Goal: Transaction & Acquisition: Book appointment/travel/reservation

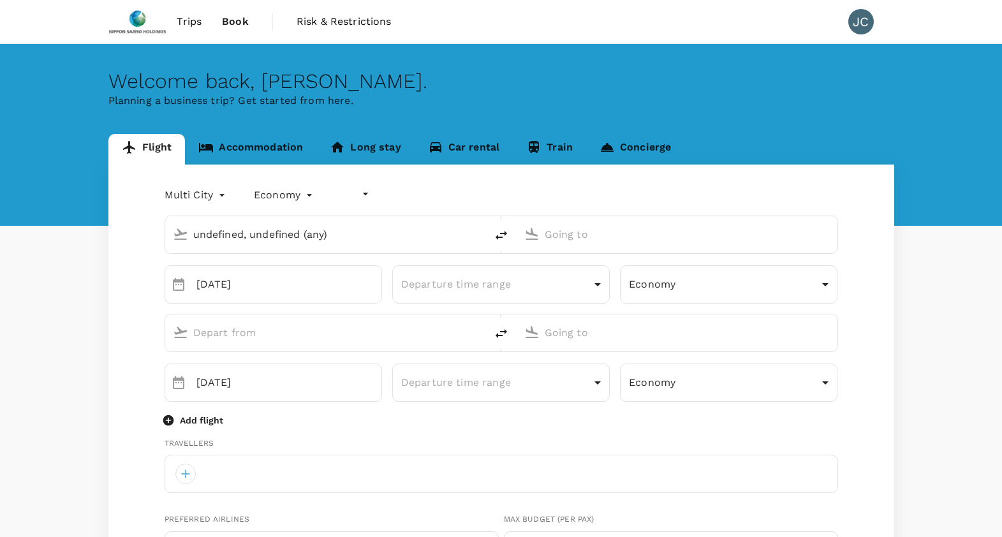
type input "undefined, undefined (any)"
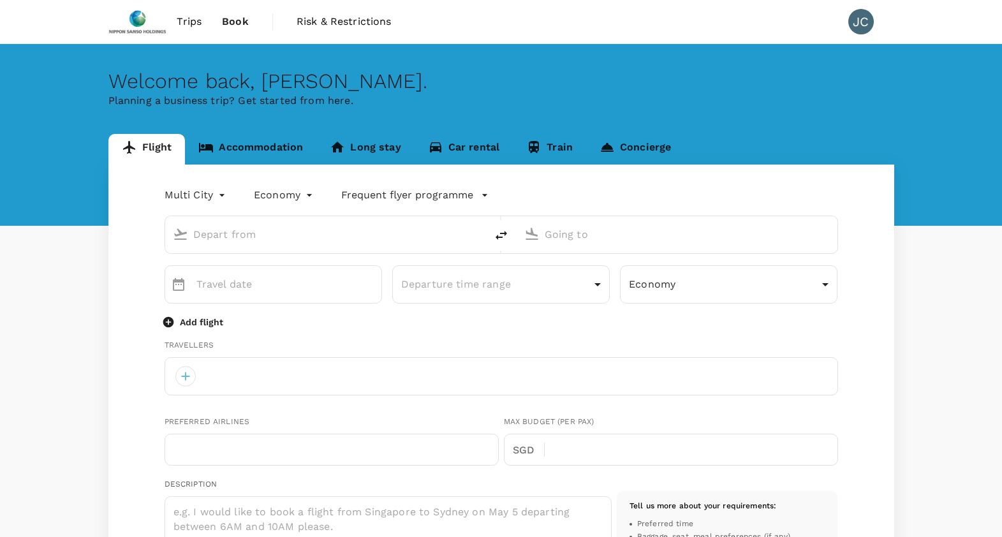
type input "oneway"
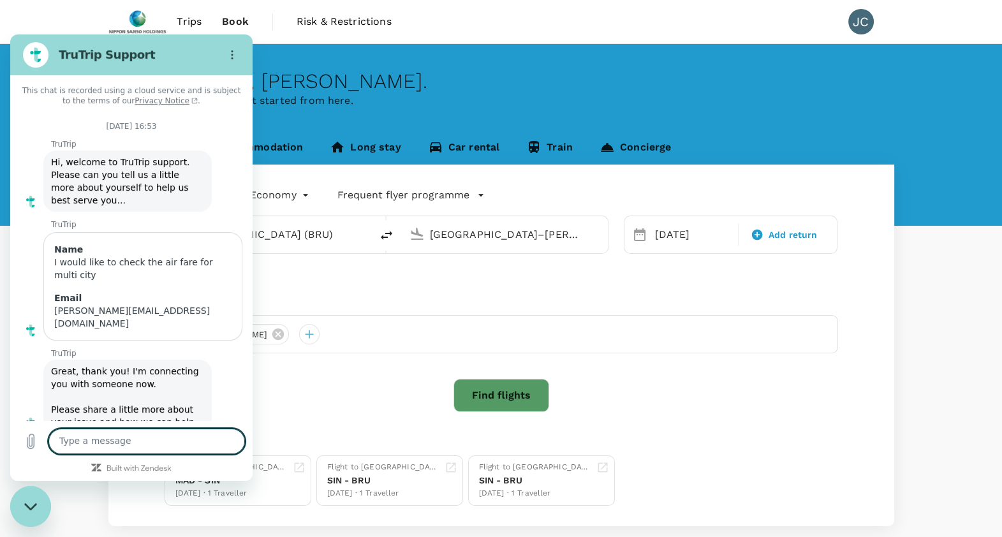
scroll to position [1892, 0]
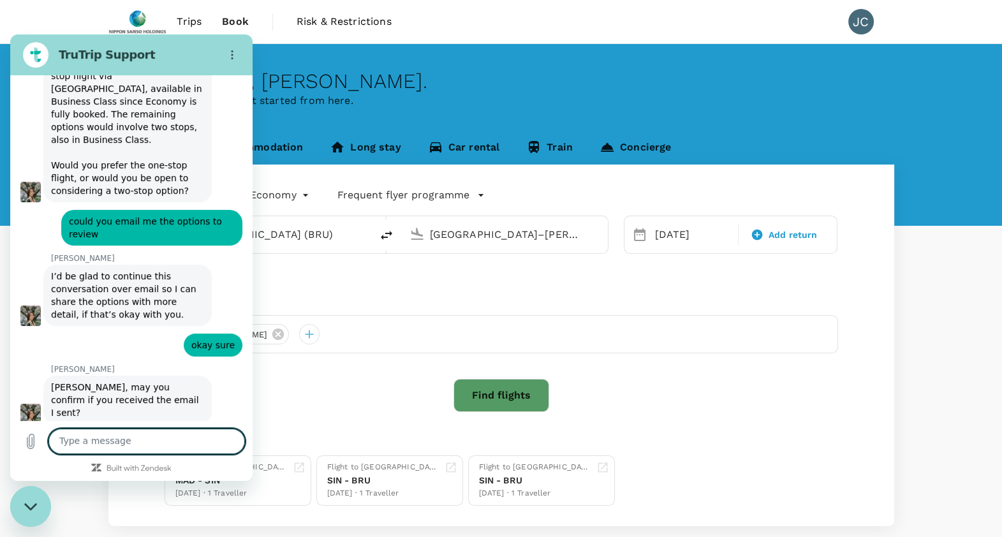
click at [34, 498] on div "Close messaging window" at bounding box center [30, 506] width 38 height 38
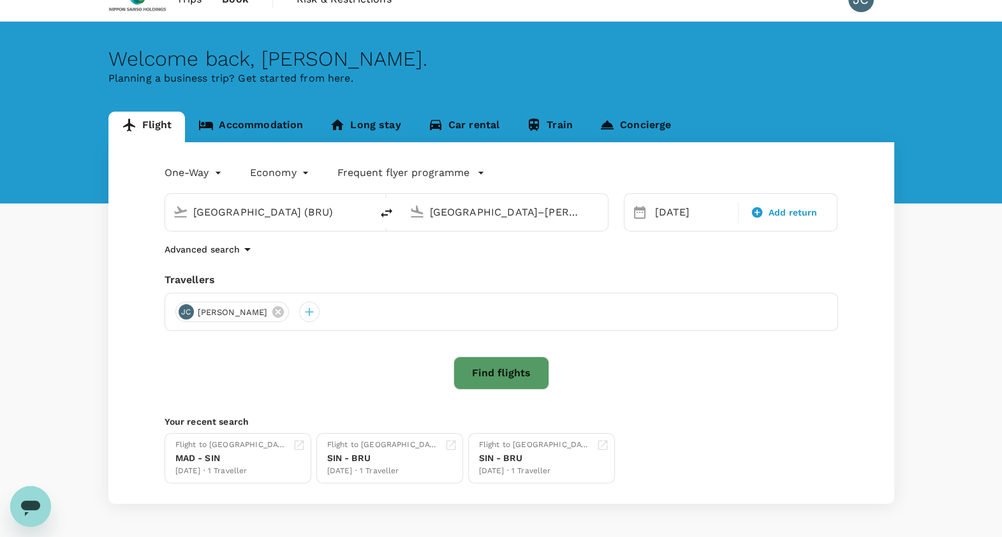
scroll to position [0, 0]
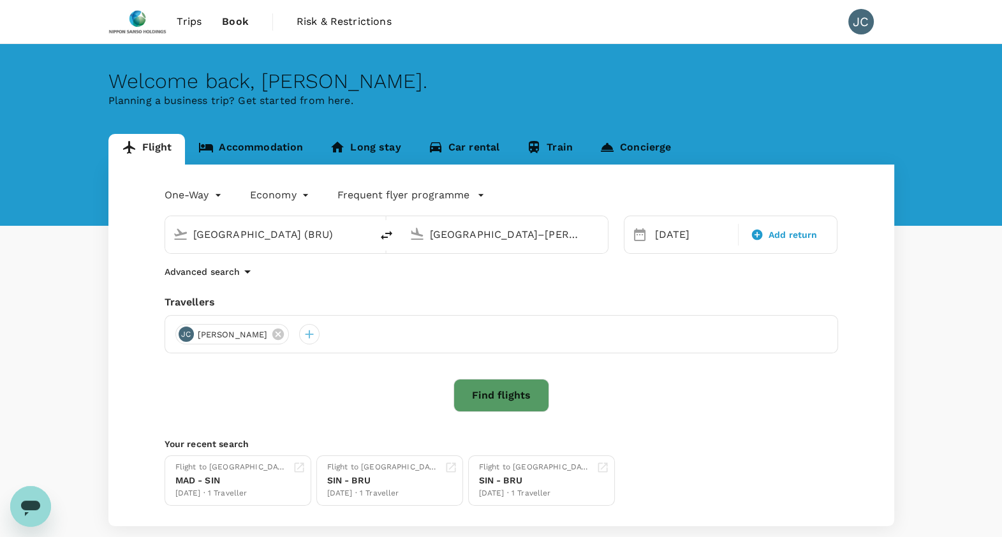
click at [147, 8] on img at bounding box center [137, 22] width 59 height 28
click at [142, 28] on img at bounding box center [137, 22] width 59 height 28
click at [191, 22] on span "Trips" at bounding box center [189, 21] width 25 height 15
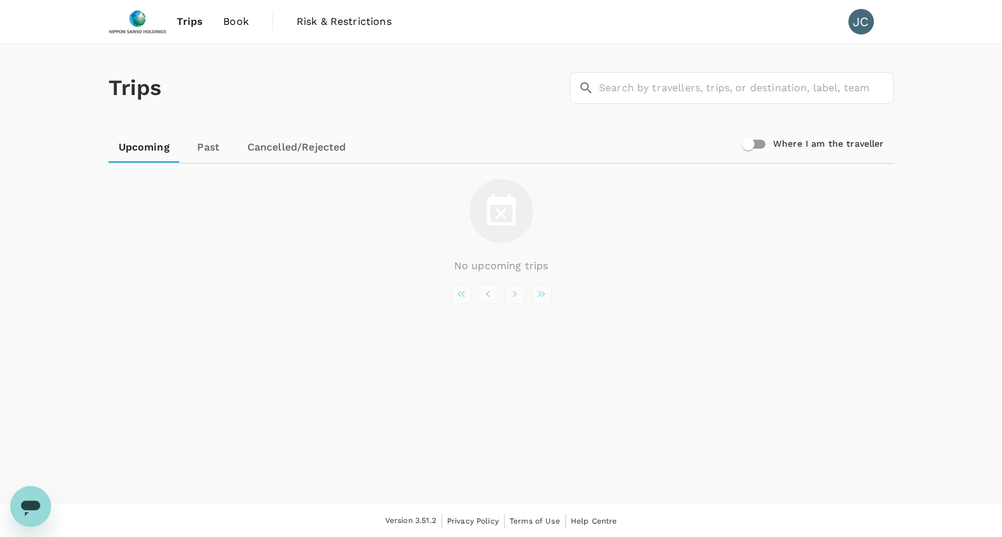
scroll to position [1, 0]
click at [243, 13] on span "Book" at bounding box center [236, 20] width 26 height 15
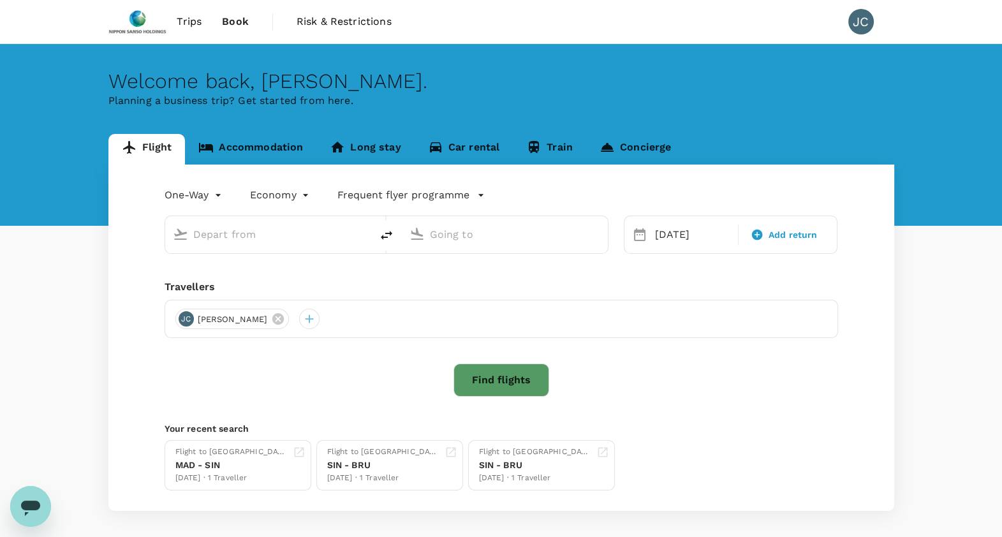
type input "[GEOGRAPHIC_DATA] (BRU)"
type input "[GEOGRAPHIC_DATA]–[PERSON_NAME] (MAD)"
type input "[GEOGRAPHIC_DATA] (BRU)"
type input "[GEOGRAPHIC_DATA]–[PERSON_NAME] (MAD)"
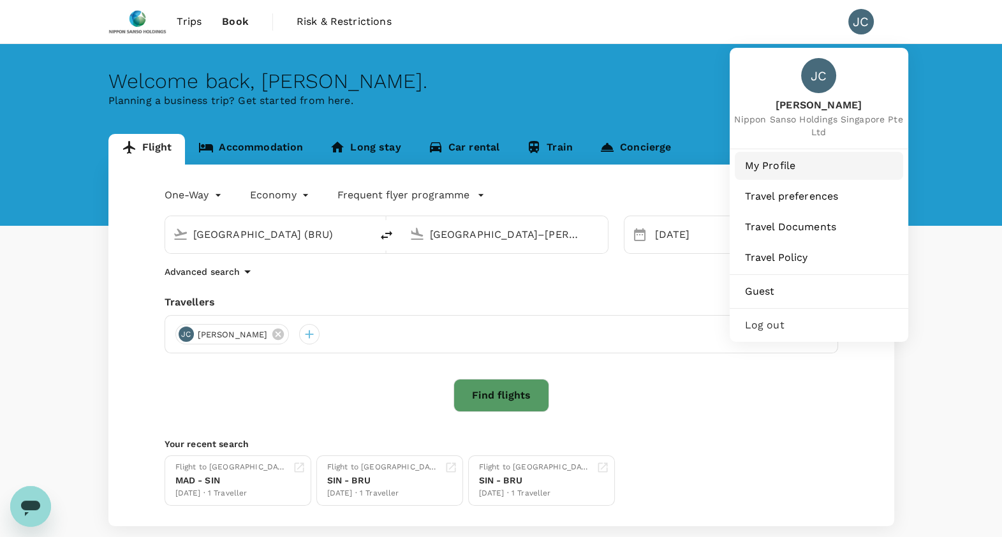
click at [794, 160] on span "My Profile" at bounding box center [819, 165] width 148 height 15
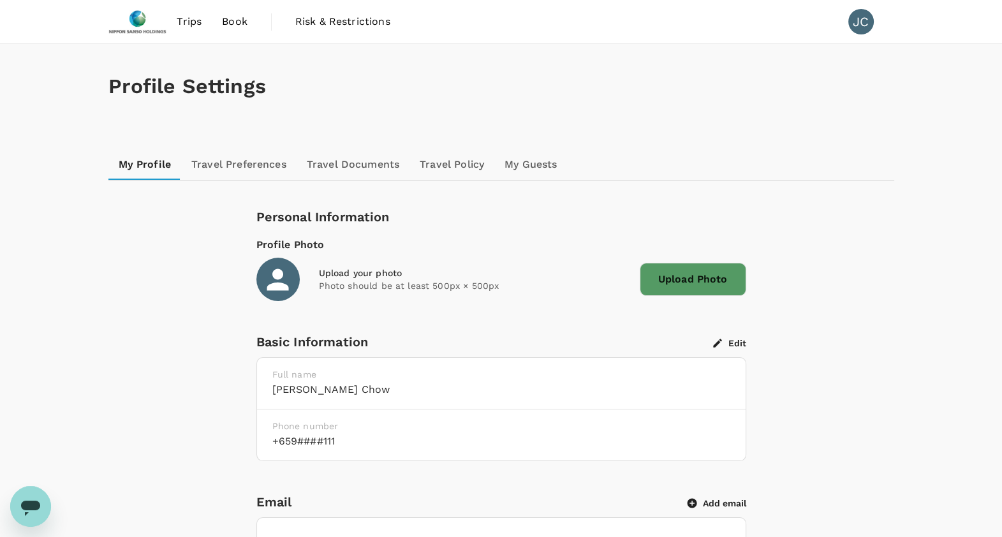
click at [226, 21] on span "Book" at bounding box center [235, 21] width 26 height 15
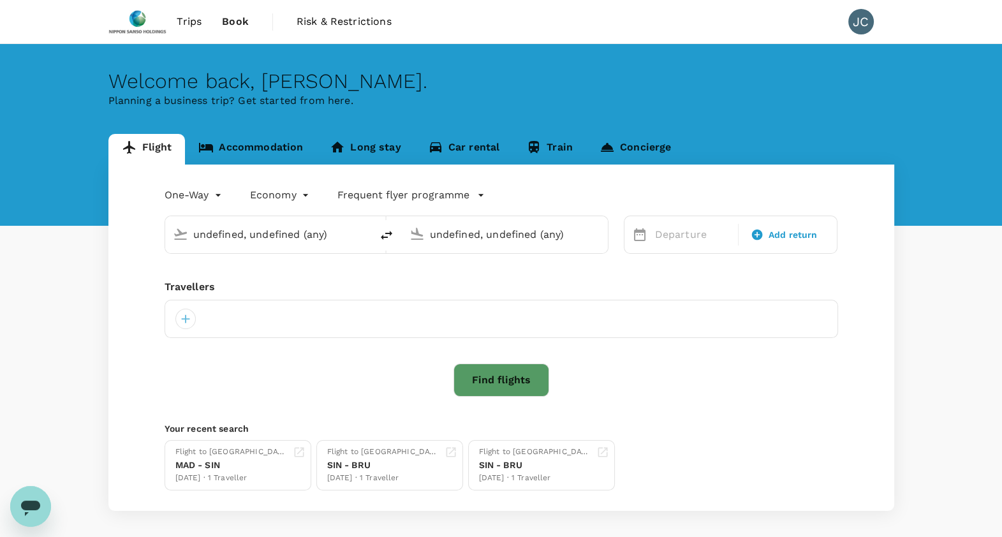
type input "[GEOGRAPHIC_DATA] (BRU)"
type input "[GEOGRAPHIC_DATA]–[PERSON_NAME] (MAD)"
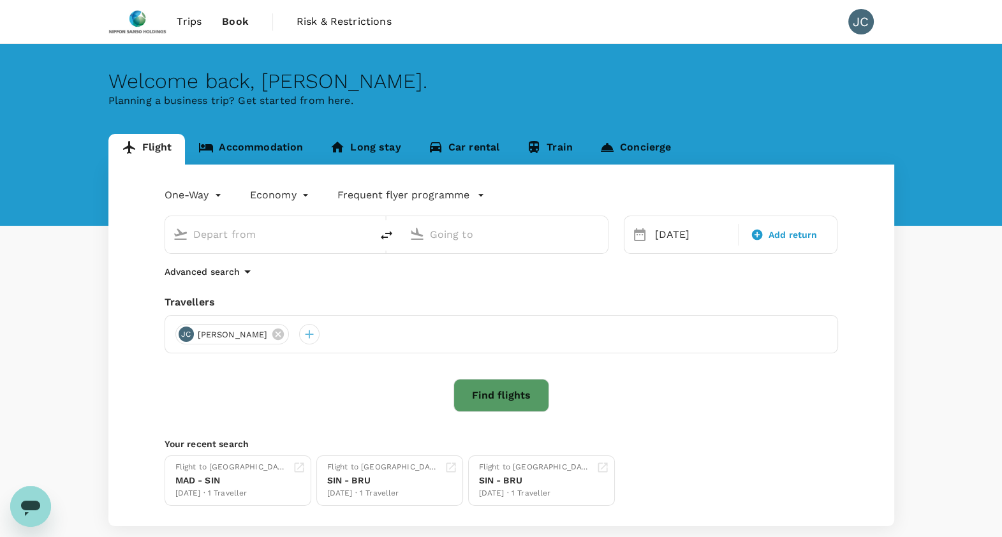
type input "[GEOGRAPHIC_DATA] (BRU)"
type input "[GEOGRAPHIC_DATA]–[PERSON_NAME] (MAD)"
type input "[GEOGRAPHIC_DATA] (BRU)"
type input "[GEOGRAPHIC_DATA]–[PERSON_NAME] (MAD)"
click at [692, 235] on div "[DATE]" at bounding box center [692, 235] width 85 height 26
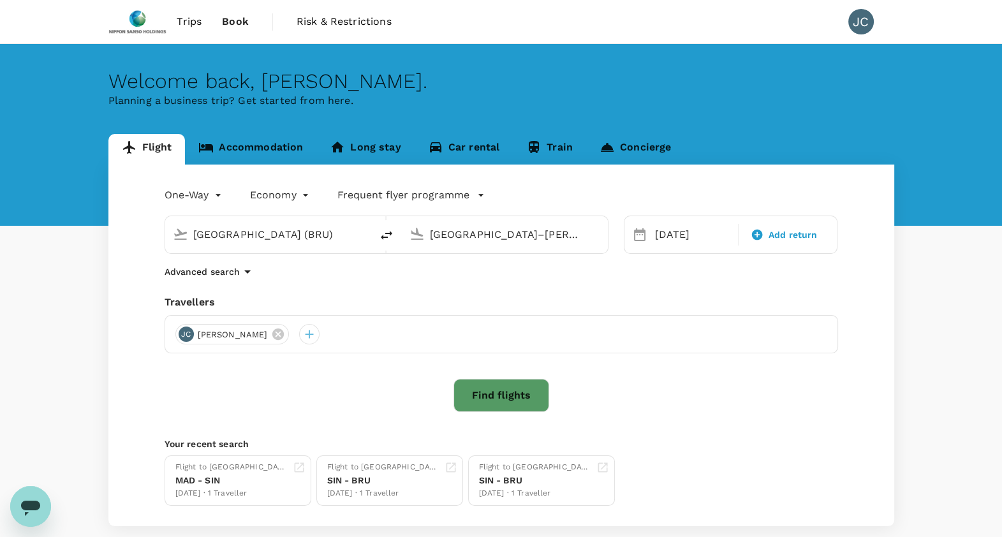
click at [459, 279] on div "One-Way oneway Economy economy Frequent flyer programme [GEOGRAPHIC_DATA] ([GEO…" at bounding box center [501, 346] width 786 height 362
click at [332, 231] on input "[GEOGRAPHIC_DATA] (BRU)" at bounding box center [268, 235] width 151 height 20
click at [520, 390] on button "Find flights" at bounding box center [502, 395] width 96 height 33
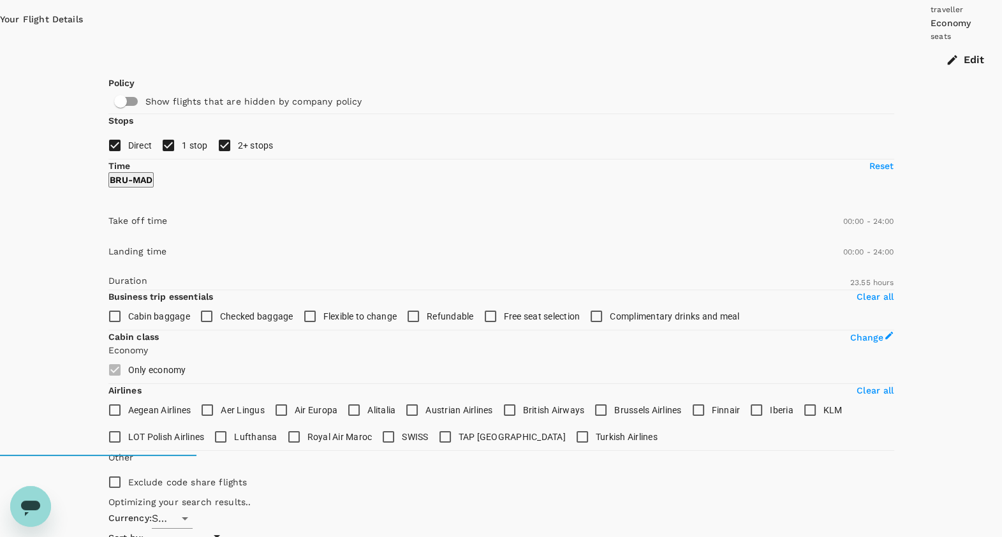
scroll to position [79, 0]
type input "2175"
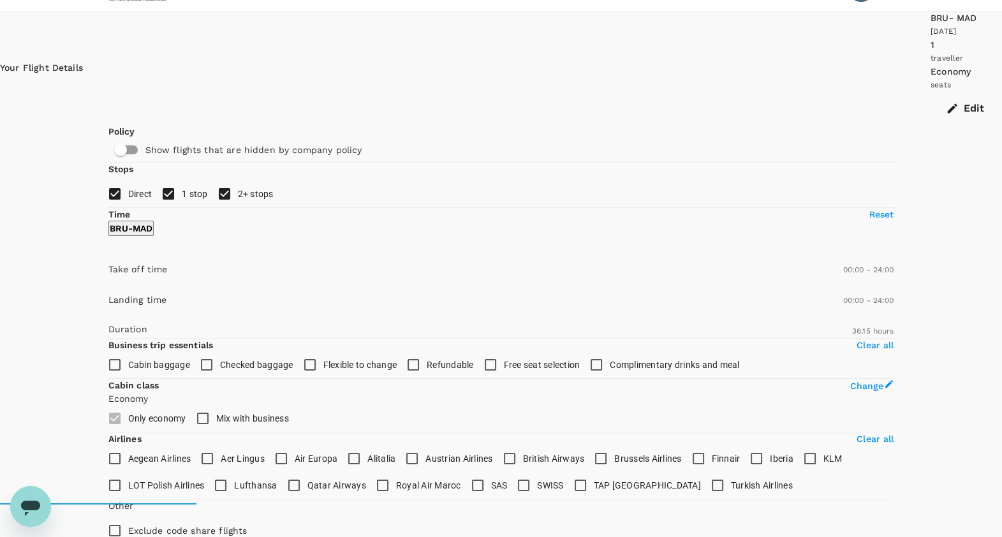
scroll to position [0, 0]
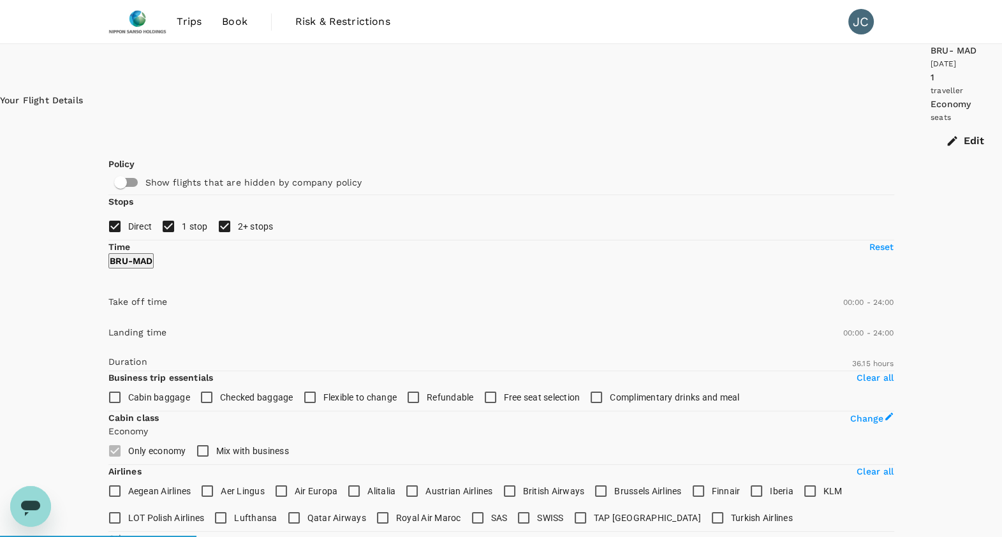
click at [232, 24] on span "Book" at bounding box center [235, 21] width 26 height 15
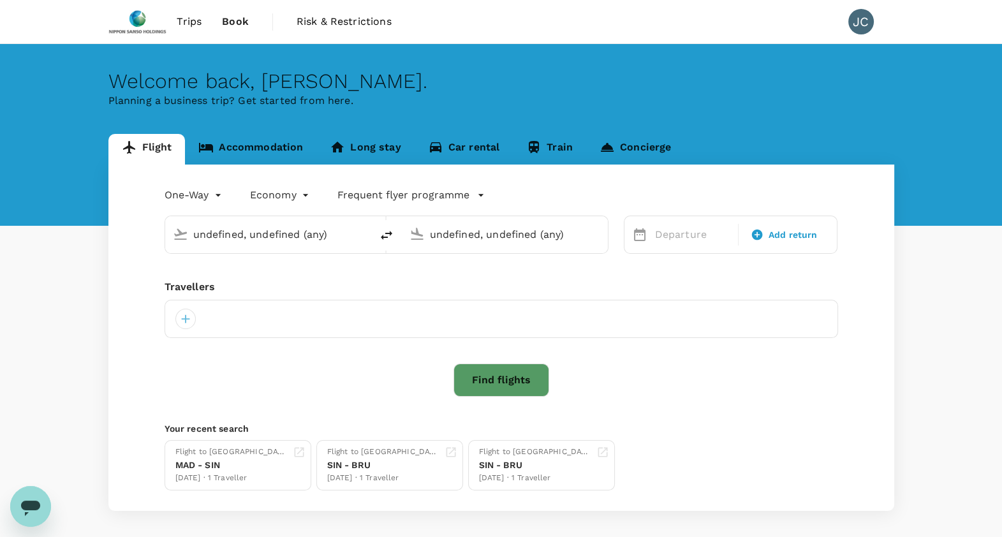
type input "[GEOGRAPHIC_DATA] (BRU)"
type input "[GEOGRAPHIC_DATA]–[PERSON_NAME] (MAD)"
click at [273, 232] on input "text" at bounding box center [268, 235] width 151 height 20
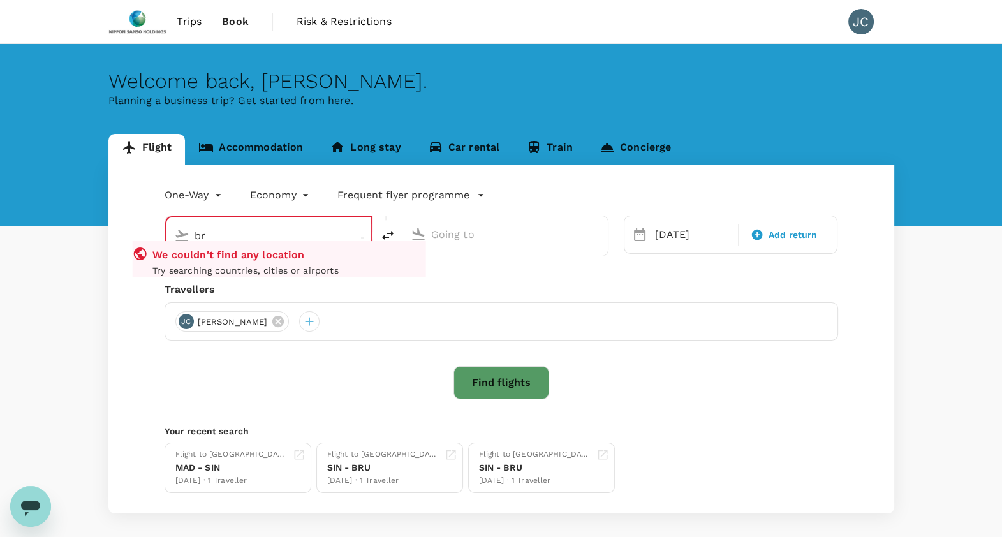
type input "b"
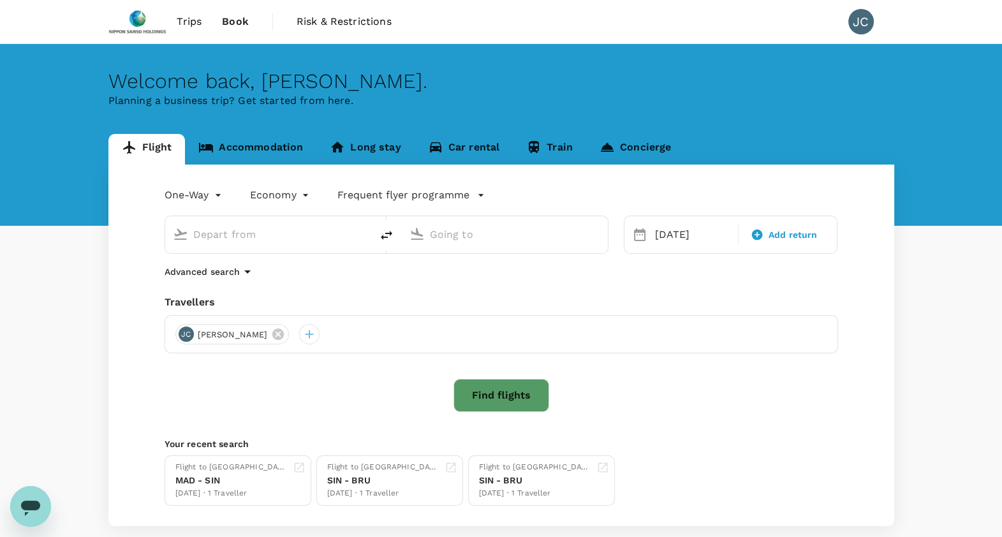
type input "[GEOGRAPHIC_DATA] (BRU)"
type input "[GEOGRAPHIC_DATA]–[PERSON_NAME] (MAD)"
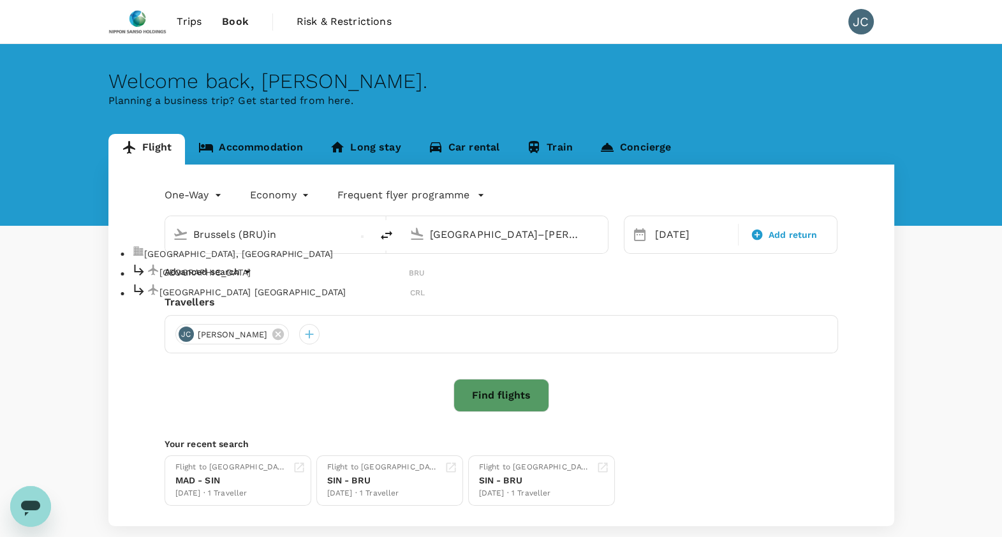
type input "Brussels (BRU)ing"
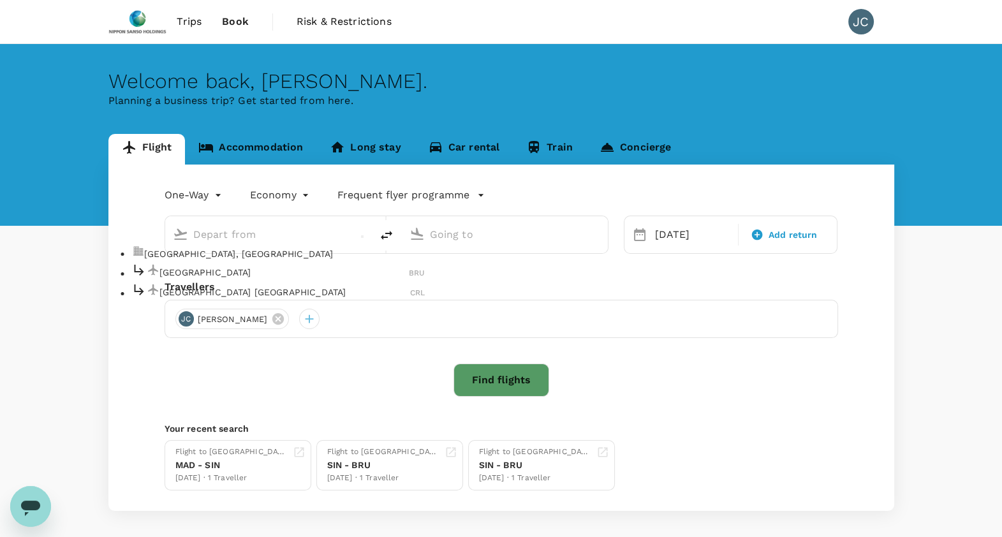
type input "[GEOGRAPHIC_DATA] (BRU)"
type input "[GEOGRAPHIC_DATA]–[PERSON_NAME] (MAD)"
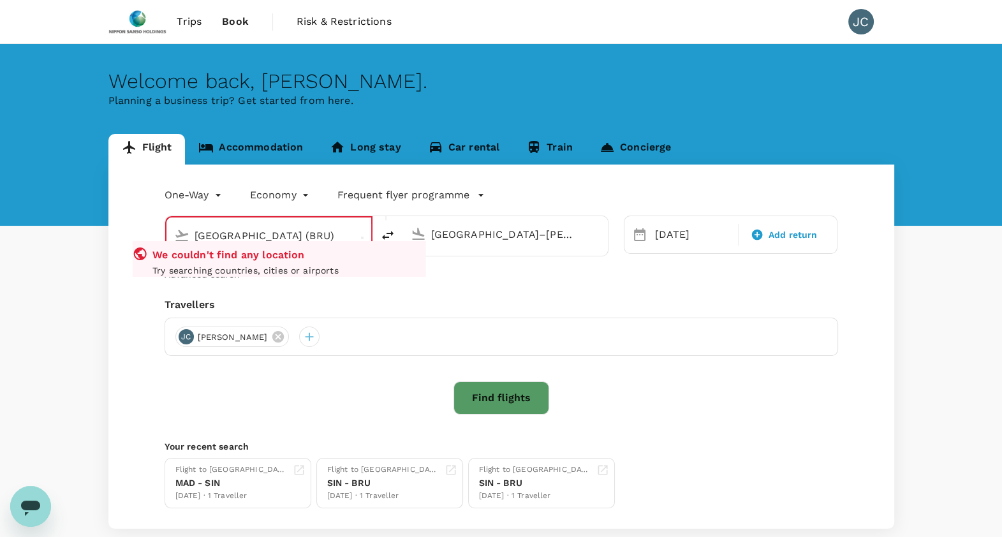
drag, startPoint x: 277, startPoint y: 242, endPoint x: 98, endPoint y: 224, distance: 179.6
click at [98, 224] on div "Flight Accommodation Long stay Car rental Train Concierge One-Way oneway Econom…" at bounding box center [501, 331] width 817 height 395
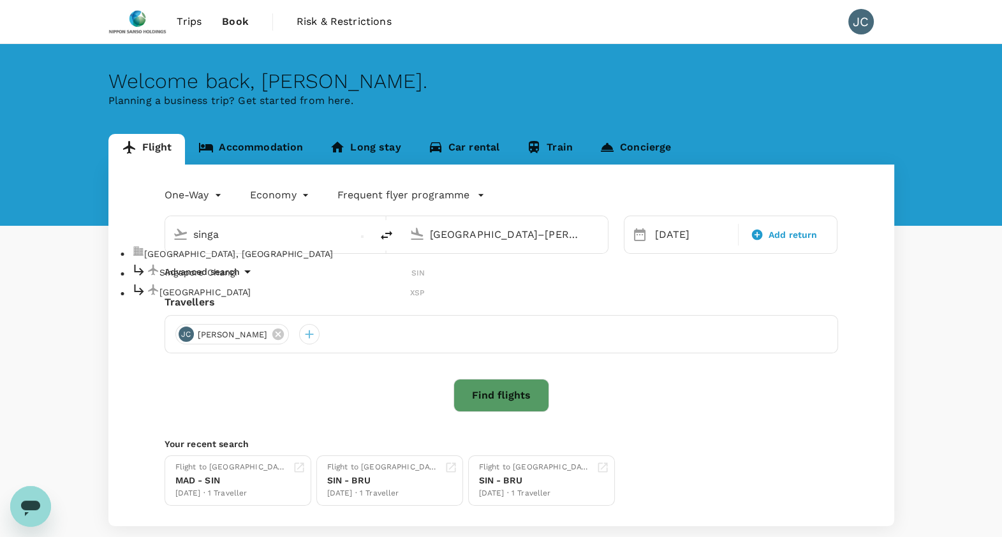
click at [191, 279] on p "Singapore Changi" at bounding box center [285, 272] width 252 height 13
type input "Singapore Changi (SIN)"
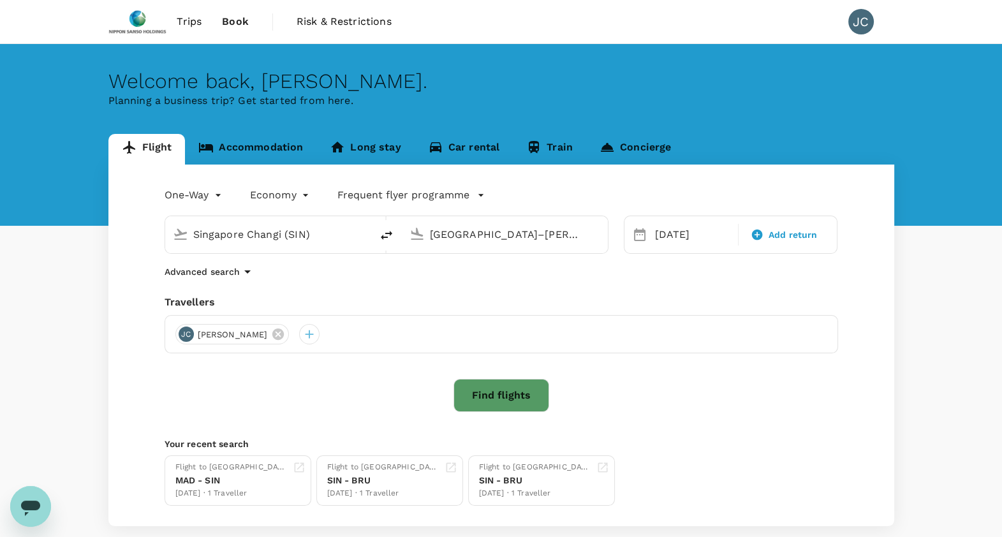
drag, startPoint x: 574, startPoint y: 237, endPoint x: 300, endPoint y: 226, distance: 274.5
click at [300, 226] on div "Singapore Changi (SIN) [GEOGRAPHIC_DATA]–[PERSON_NAME] (MAD)" at bounding box center [387, 235] width 444 height 38
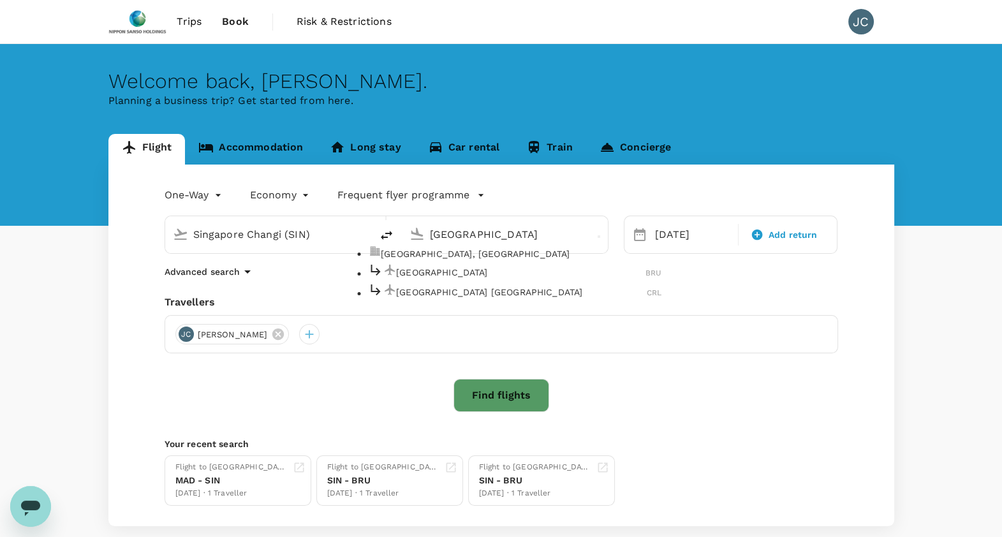
click at [485, 279] on p "[GEOGRAPHIC_DATA]" at bounding box center [520, 272] width 249 height 13
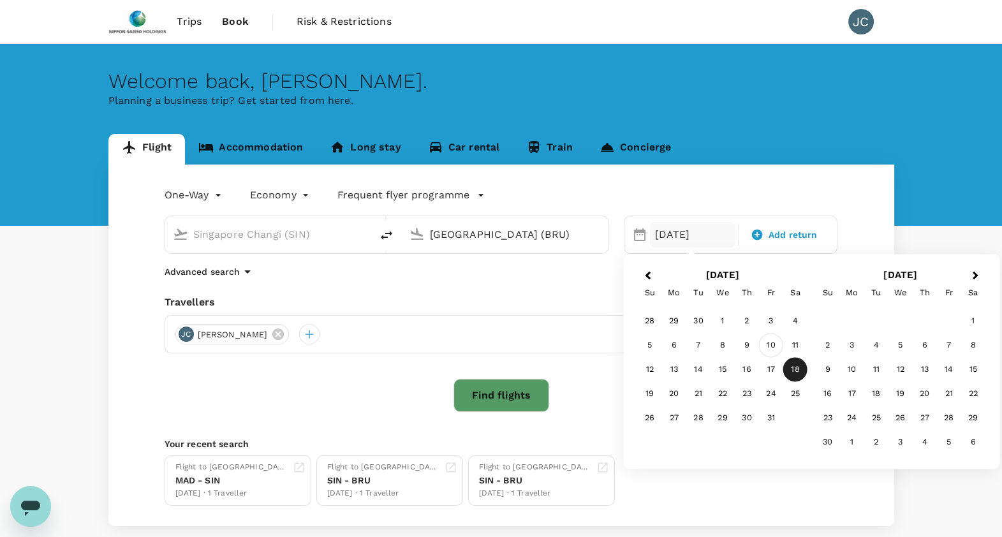
type input "[GEOGRAPHIC_DATA] (BRU)"
click at [778, 346] on div "10" at bounding box center [771, 346] width 24 height 24
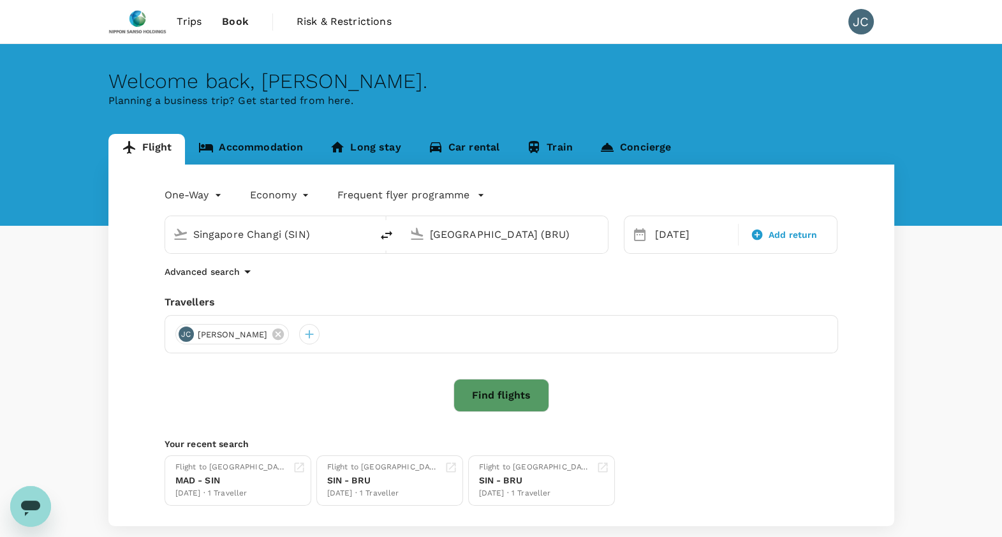
click at [460, 395] on button "Find flights" at bounding box center [502, 395] width 96 height 33
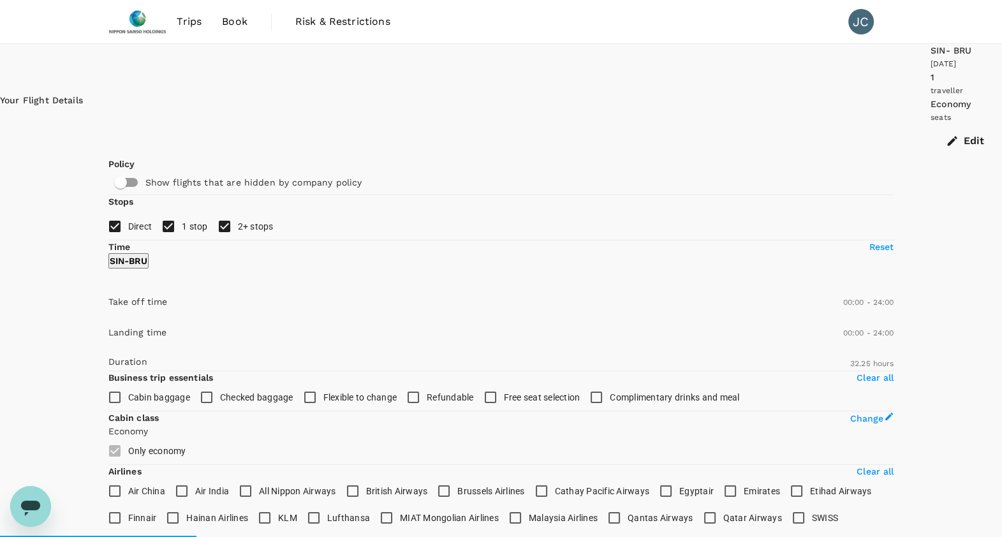
type input "2665"
click at [237, 21] on span "Book" at bounding box center [235, 21] width 26 height 15
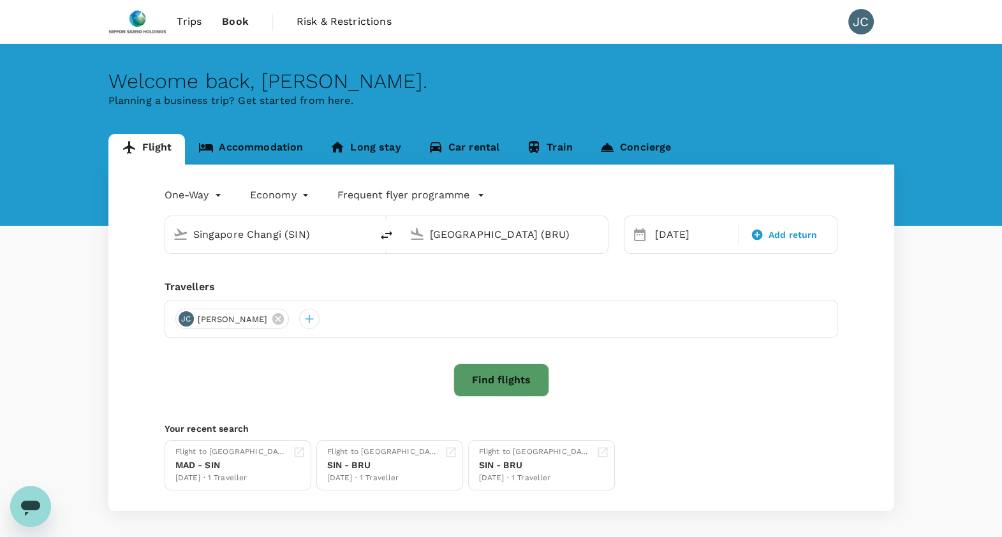
type input "Singapore Changi (SIN)"
type input "[GEOGRAPHIC_DATA] (BRU)"
type input "Singapore Changi (SIN)"
type input "[GEOGRAPHIC_DATA] (BRU)"
type input "Singapore Changi (SIN)"
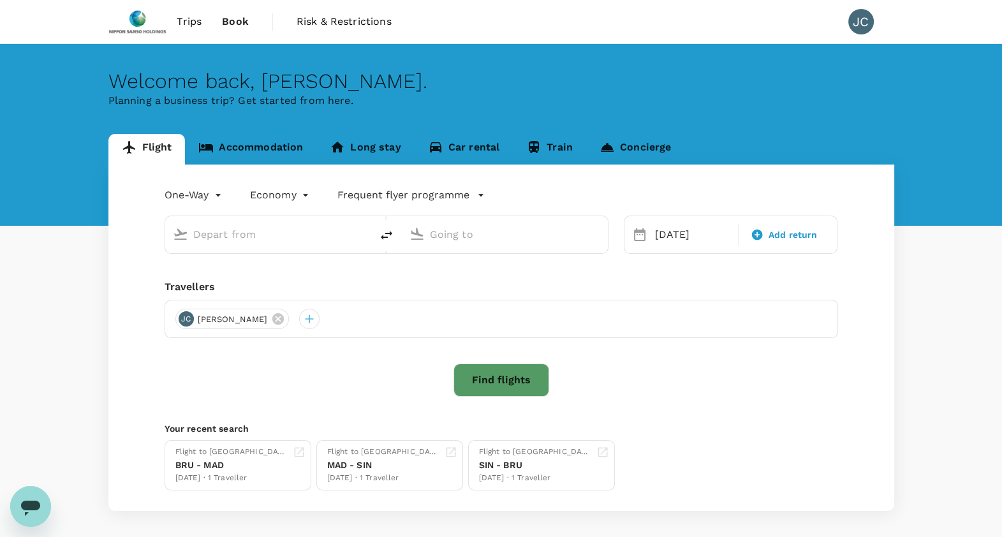
type input "[GEOGRAPHIC_DATA] (BRU)"
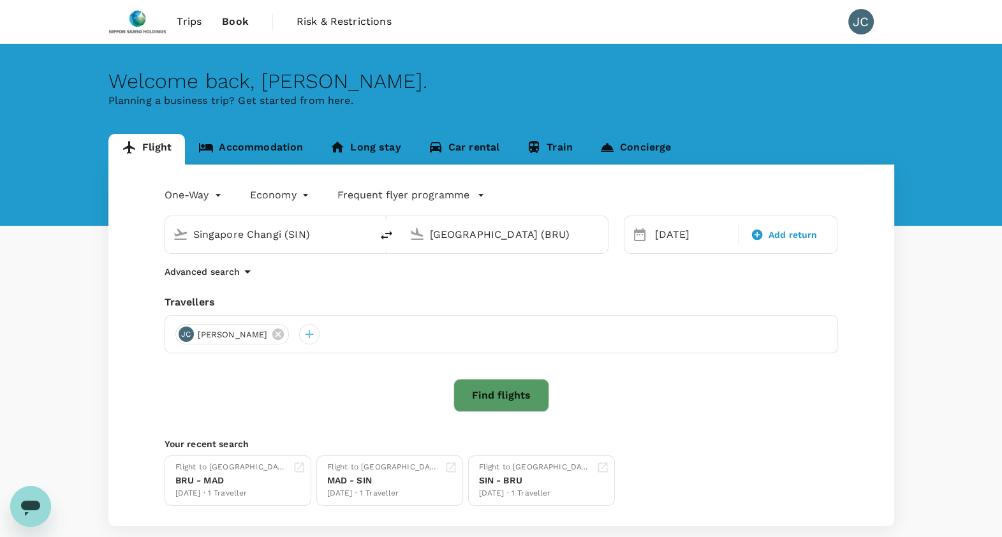
drag, startPoint x: 354, startPoint y: 227, endPoint x: 75, endPoint y: 213, distance: 279.8
click at [75, 213] on div "Flight Accommodation Long stay Car rental Train Concierge One-Way oneway Econom…" at bounding box center [501, 330] width 1002 height 392
drag, startPoint x: 315, startPoint y: 244, endPoint x: 186, endPoint y: 231, distance: 129.6
click at [186, 231] on div "Singapore Changi (SIN)" at bounding box center [266, 232] width 196 height 28
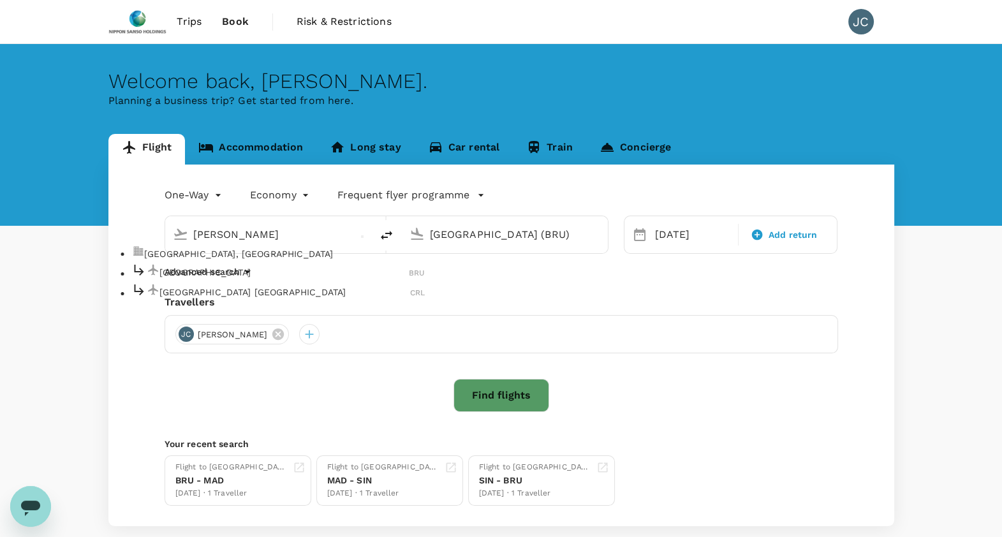
click at [288, 282] on div "Brussels BRU" at bounding box center [277, 272] width 293 height 20
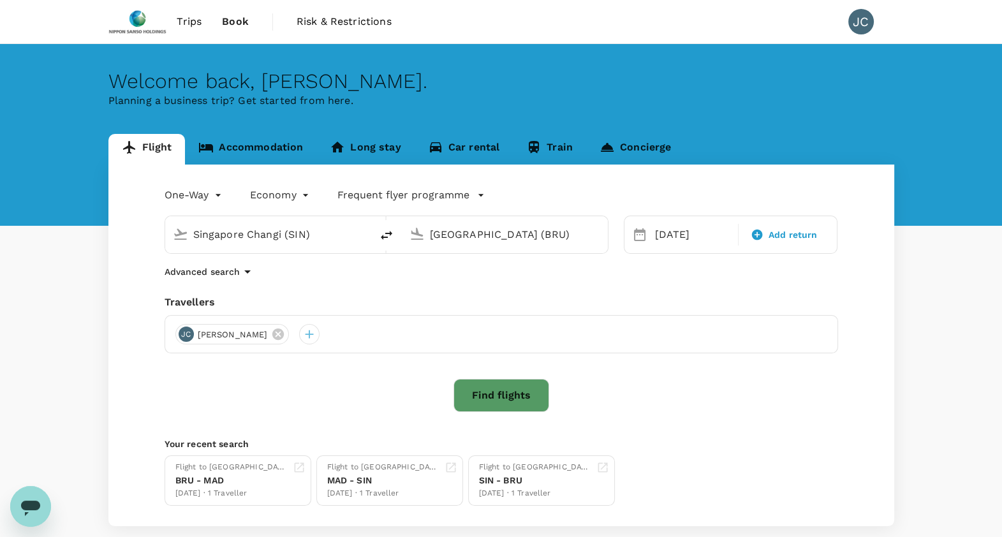
type input "[GEOGRAPHIC_DATA] (BRU)"
type input "B"
type input "a"
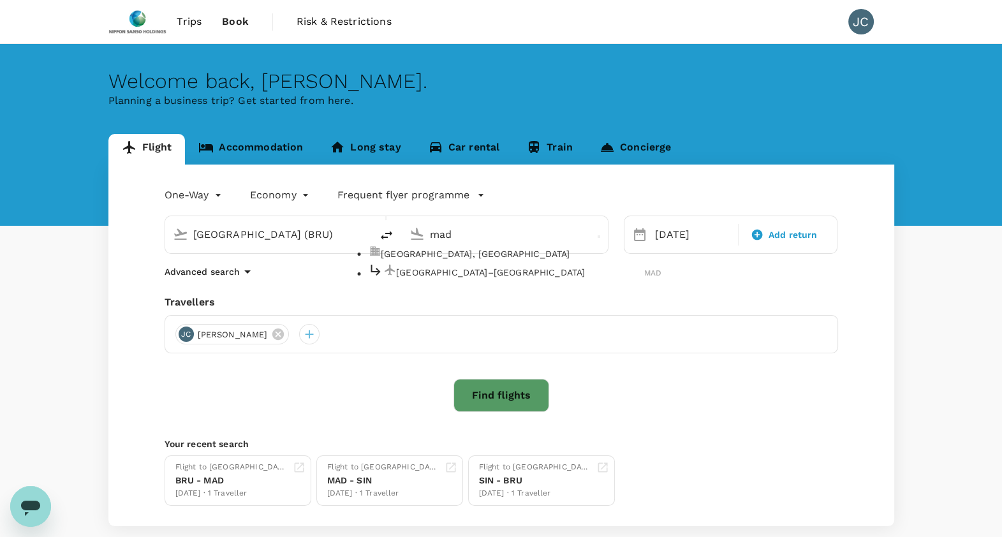
click at [502, 276] on div "[GEOGRAPHIC_DATA]–[PERSON_NAME] MAD" at bounding box center [514, 272] width 293 height 20
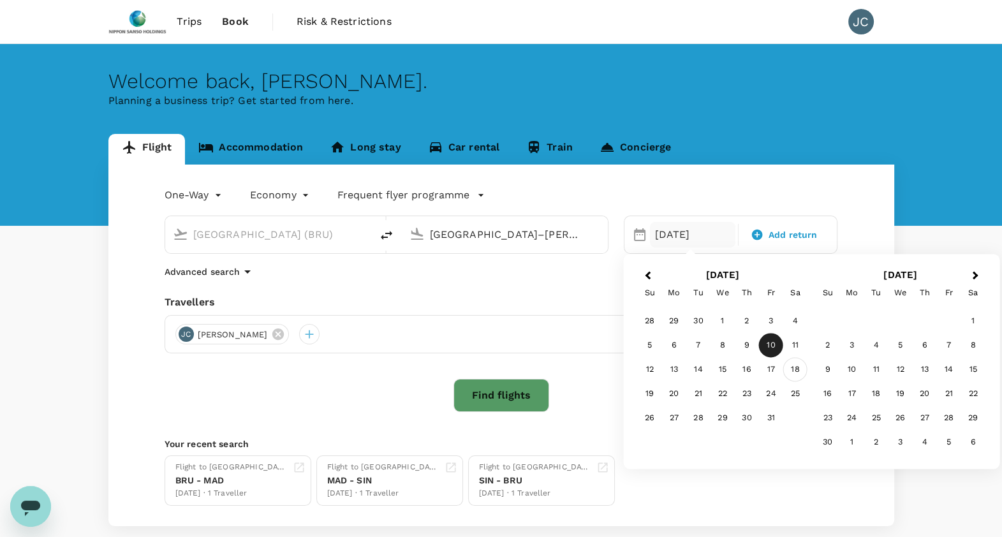
type input "[GEOGRAPHIC_DATA]–[PERSON_NAME] (MAD)"
click at [792, 371] on div "18" at bounding box center [795, 370] width 24 height 24
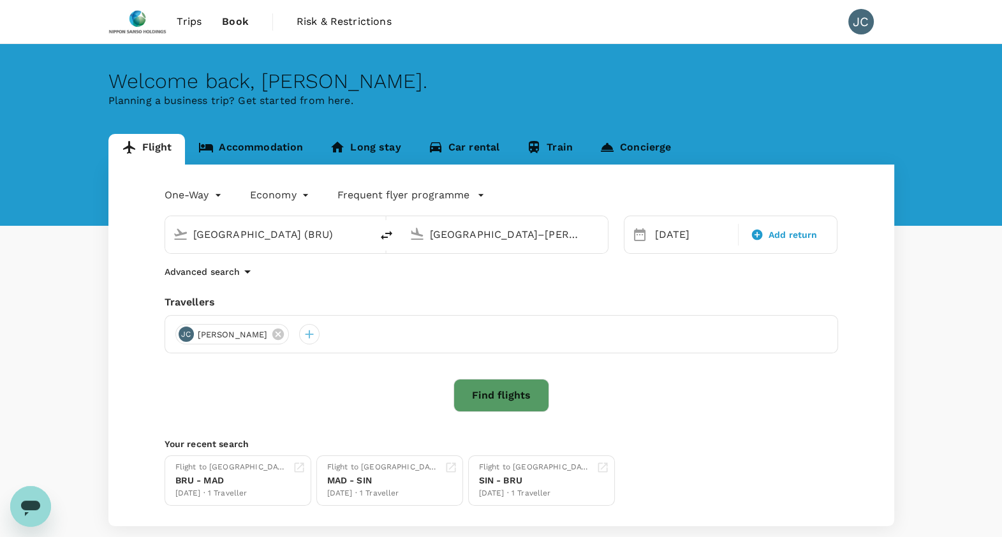
click at [514, 387] on button "Find flights" at bounding box center [502, 395] width 96 height 33
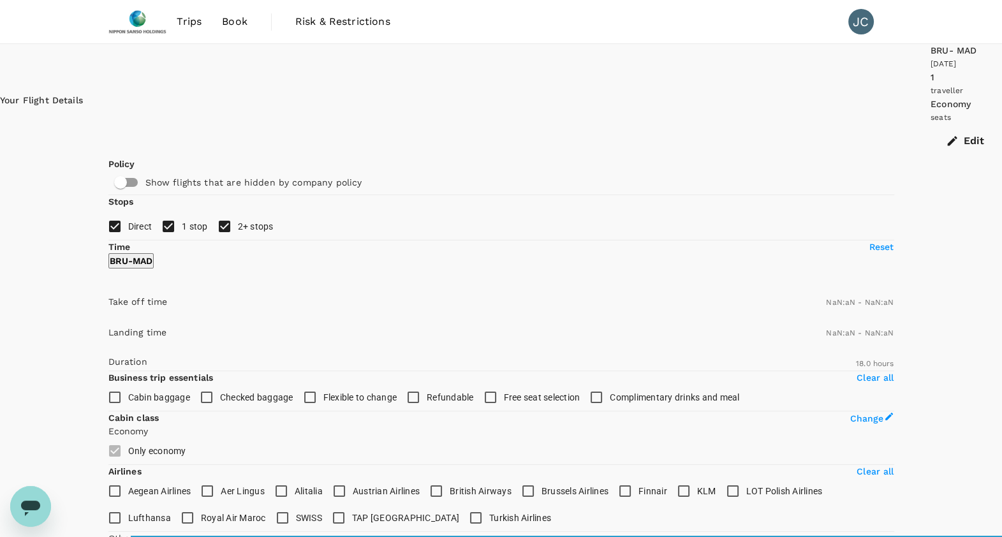
type input "SGD"
type input "1440"
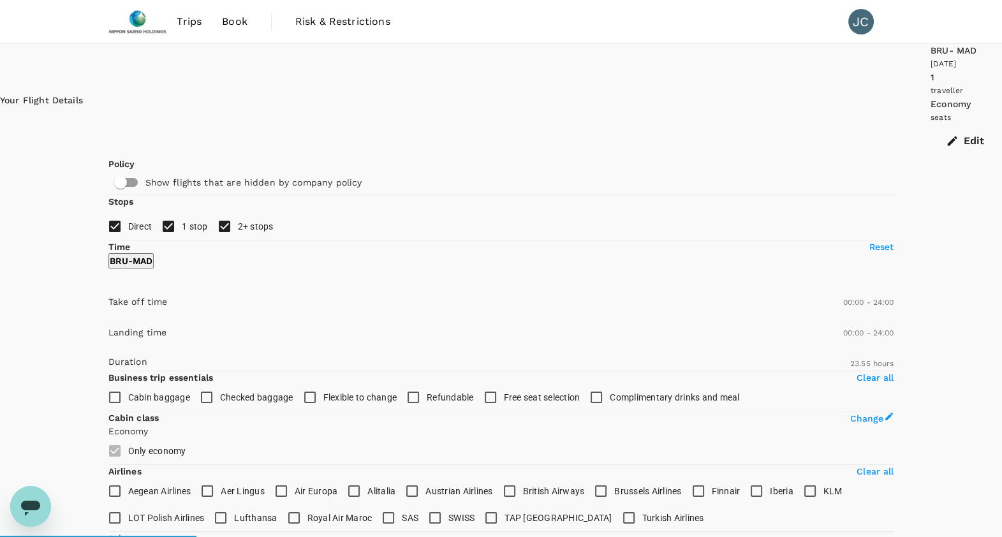
type input "2175"
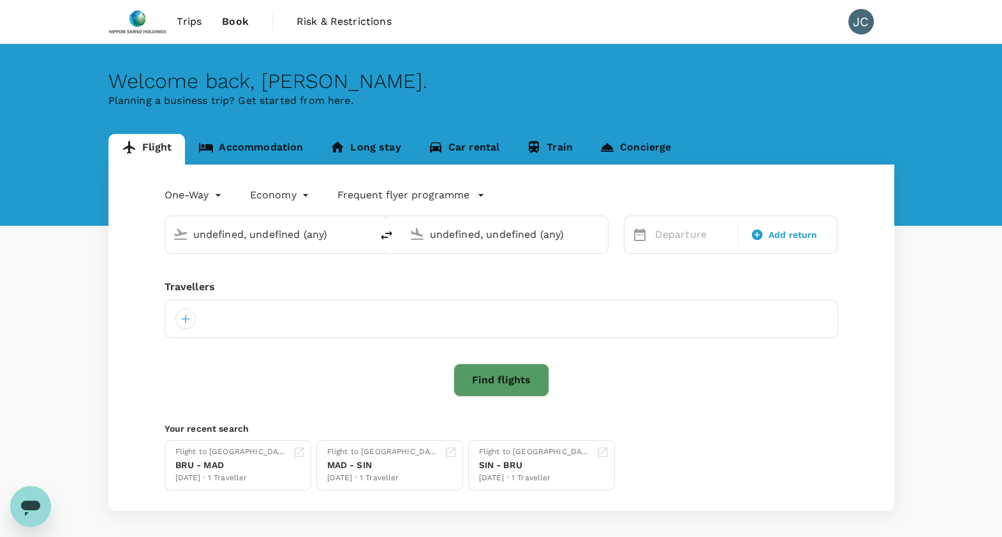
type input "[GEOGRAPHIC_DATA] (BRU)"
type input "[GEOGRAPHIC_DATA]–[PERSON_NAME] (MAD)"
type input "[GEOGRAPHIC_DATA] (BRU)"
type input "[GEOGRAPHIC_DATA]–[PERSON_NAME] (MAD)"
type input "[GEOGRAPHIC_DATA] (BRU)"
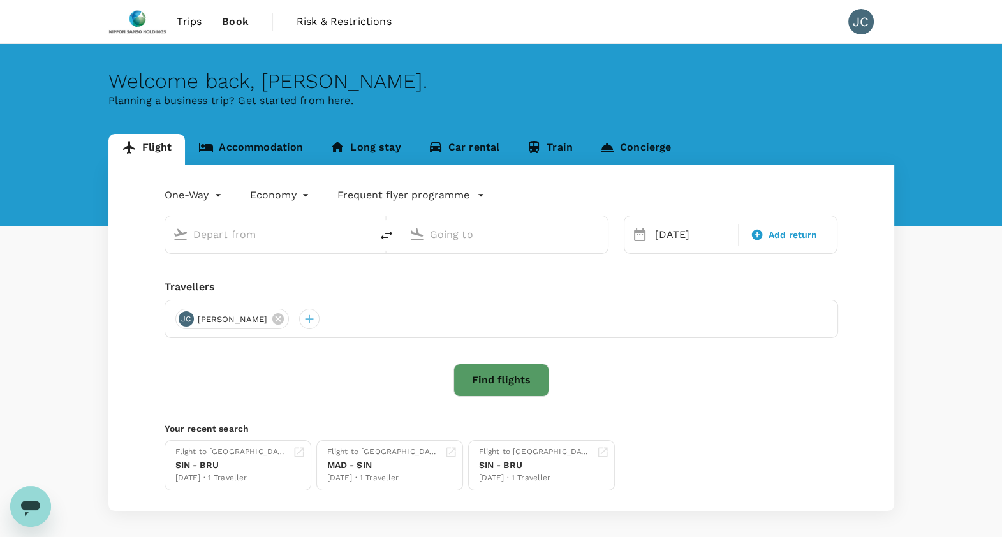
type input "[GEOGRAPHIC_DATA]–[PERSON_NAME] (MAD)"
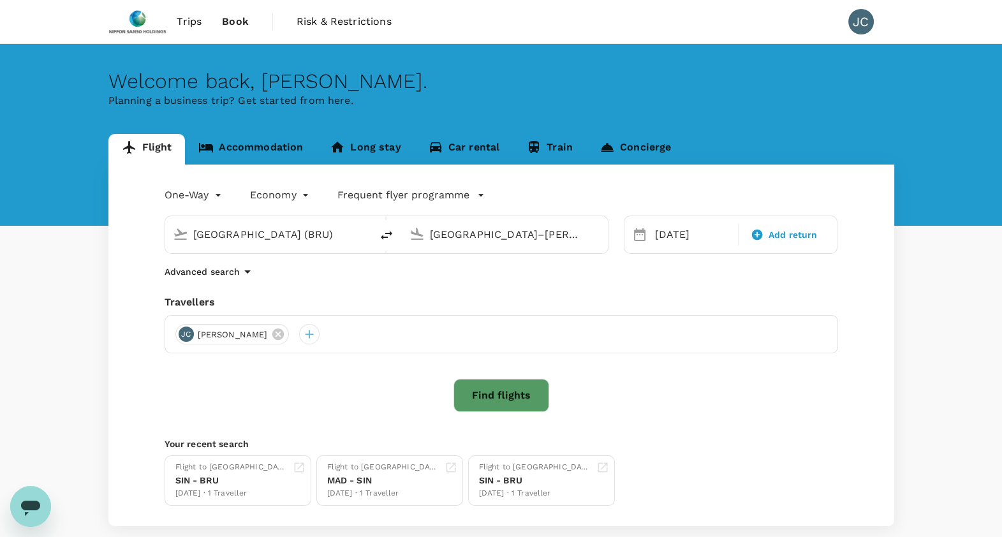
click at [313, 239] on input "[GEOGRAPHIC_DATA] (BRU)" at bounding box center [268, 235] width 151 height 20
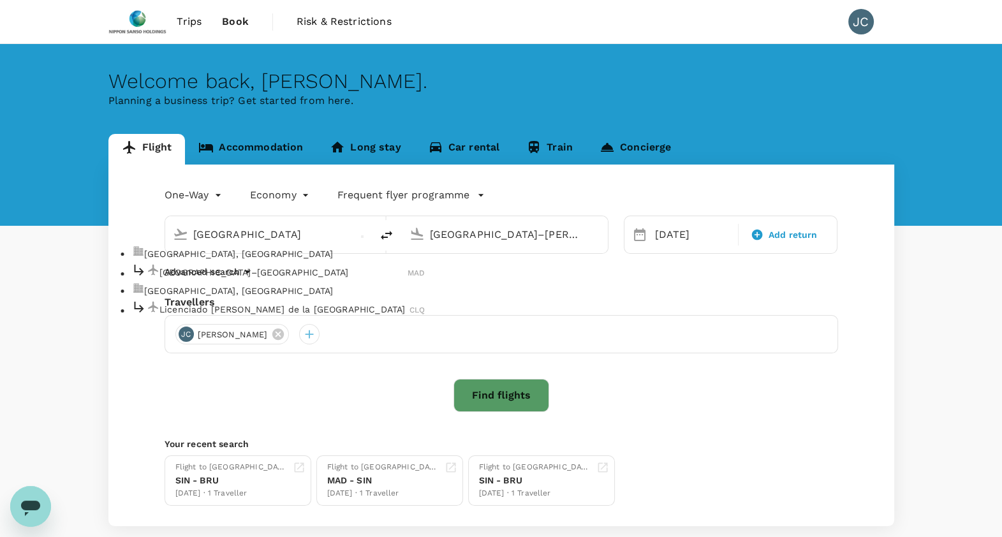
click at [291, 279] on p "[GEOGRAPHIC_DATA]–[GEOGRAPHIC_DATA]" at bounding box center [283, 272] width 248 height 13
type input "[GEOGRAPHIC_DATA]–[PERSON_NAME] (MAD)"
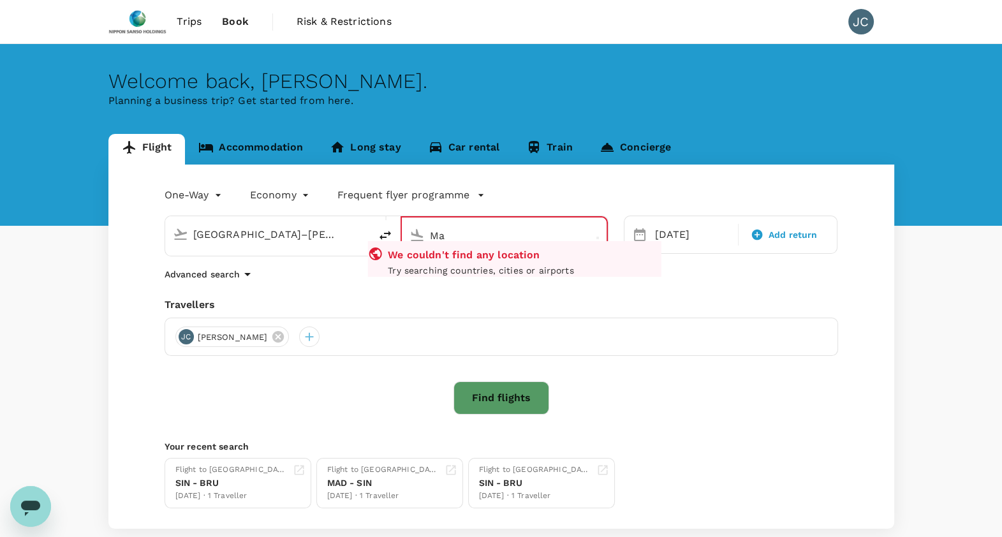
type input "M"
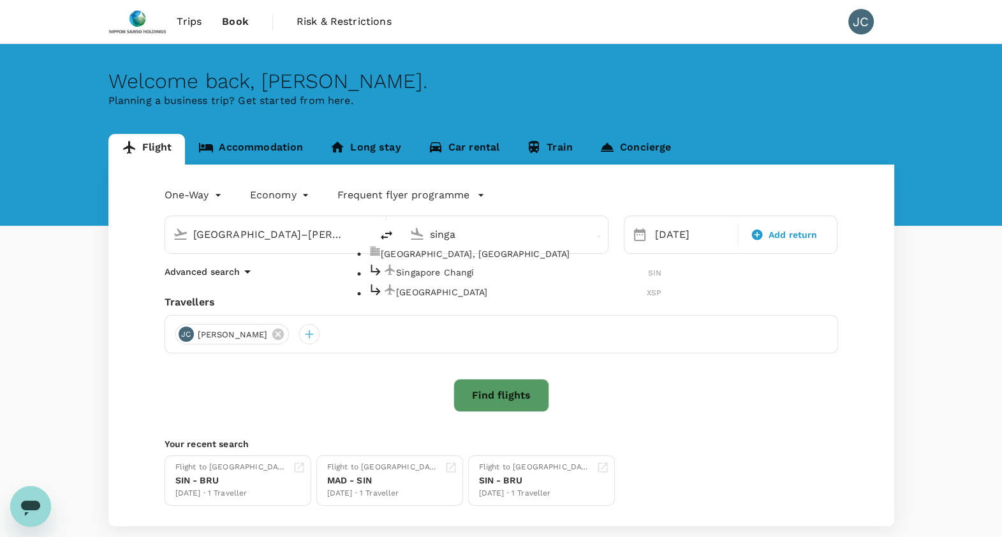
click at [533, 279] on p "Singapore Changi" at bounding box center [522, 272] width 252 height 13
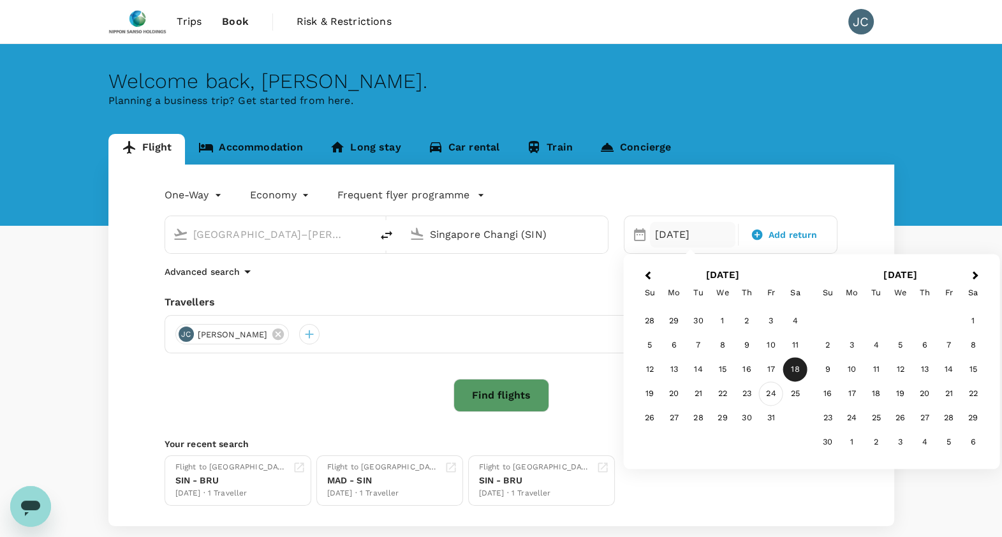
type input "Singapore Changi (SIN)"
click at [774, 397] on div "24" at bounding box center [771, 394] width 24 height 24
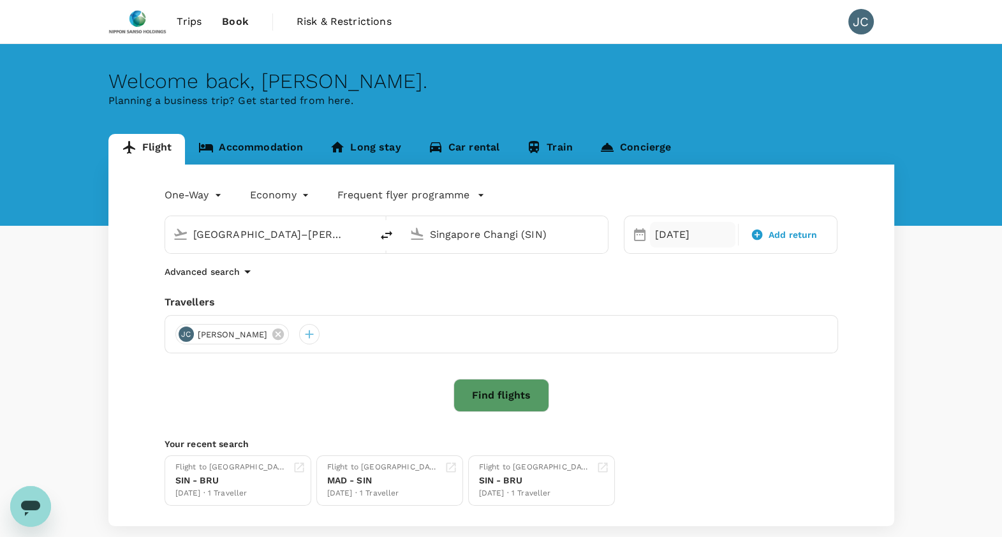
click at [708, 228] on div "[DATE]" at bounding box center [692, 235] width 85 height 26
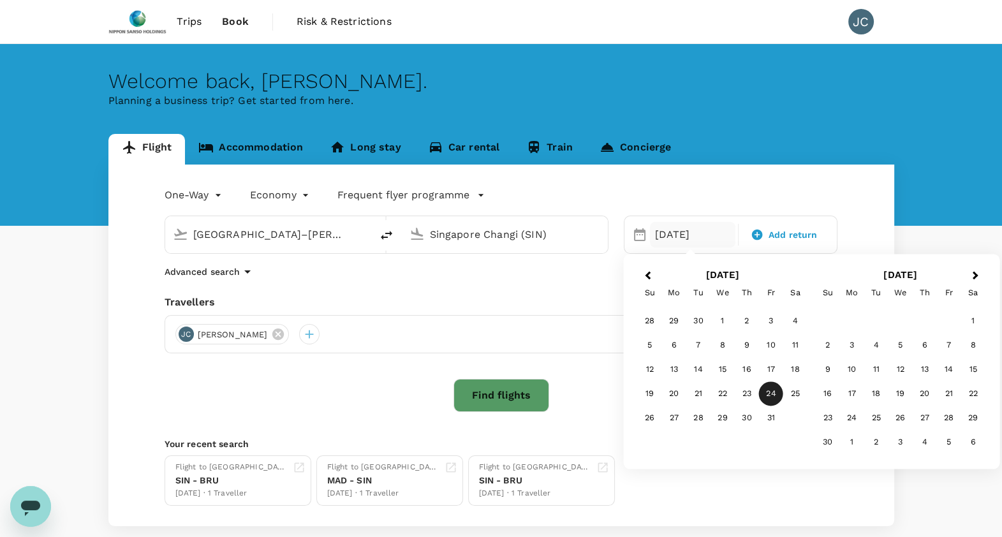
click at [475, 405] on button "Find flights" at bounding box center [502, 395] width 96 height 33
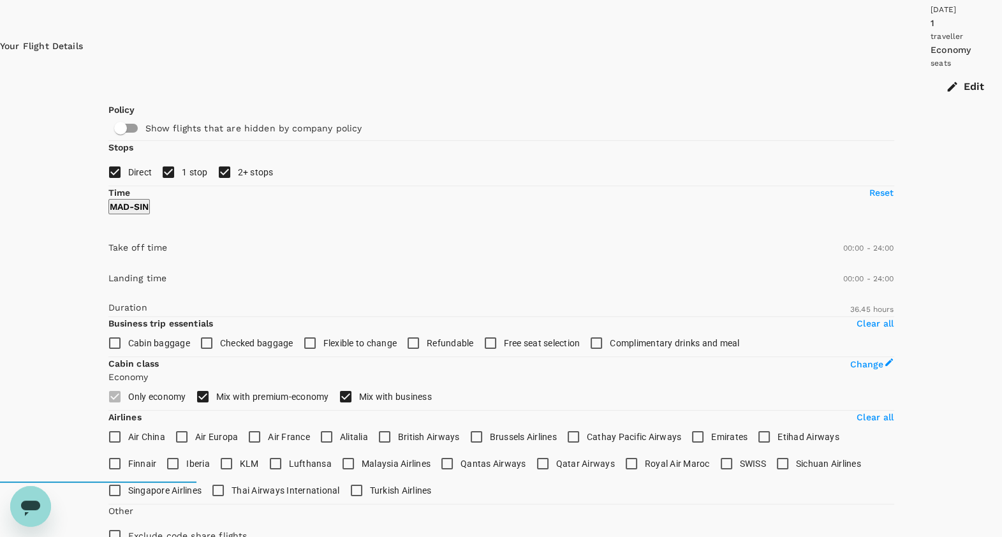
scroll to position [68, 0]
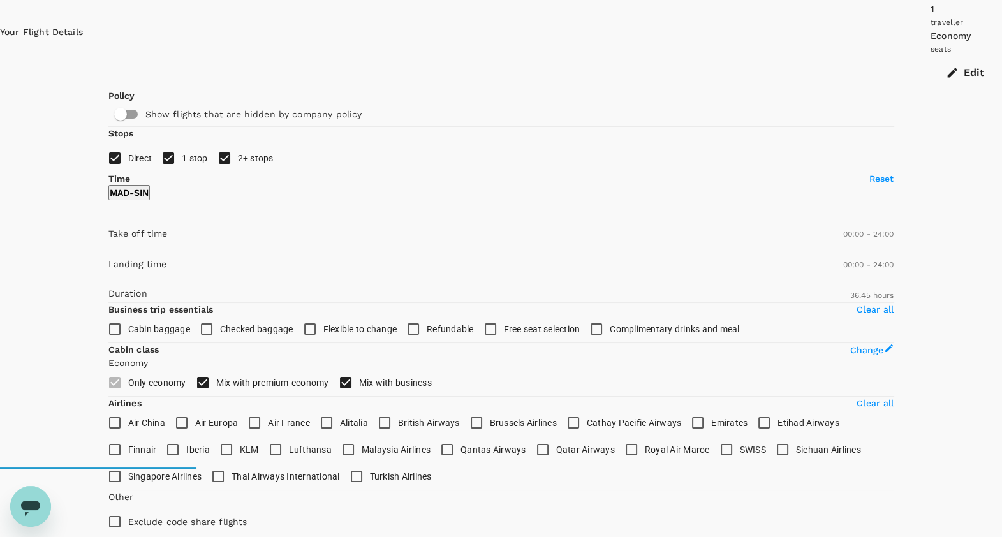
type input "2325"
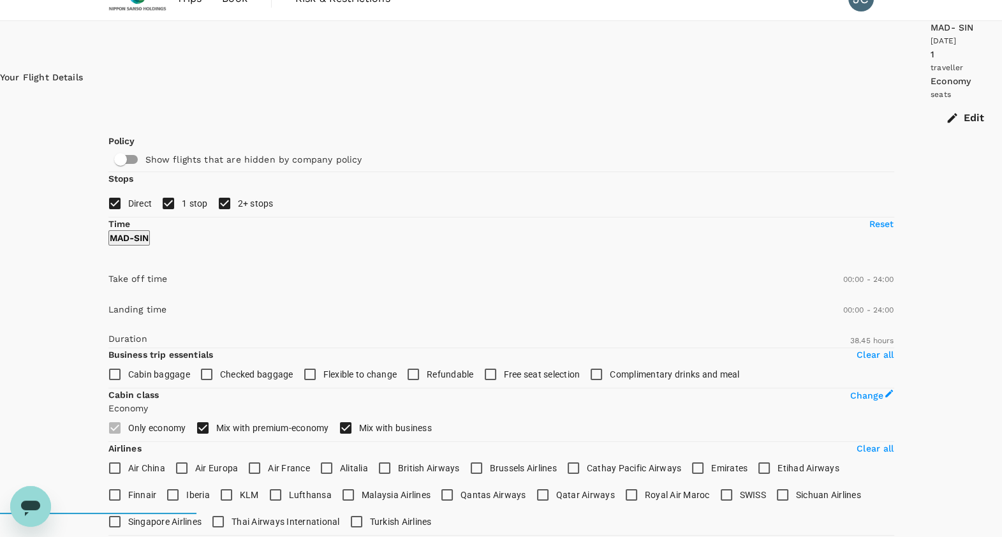
scroll to position [0, 0]
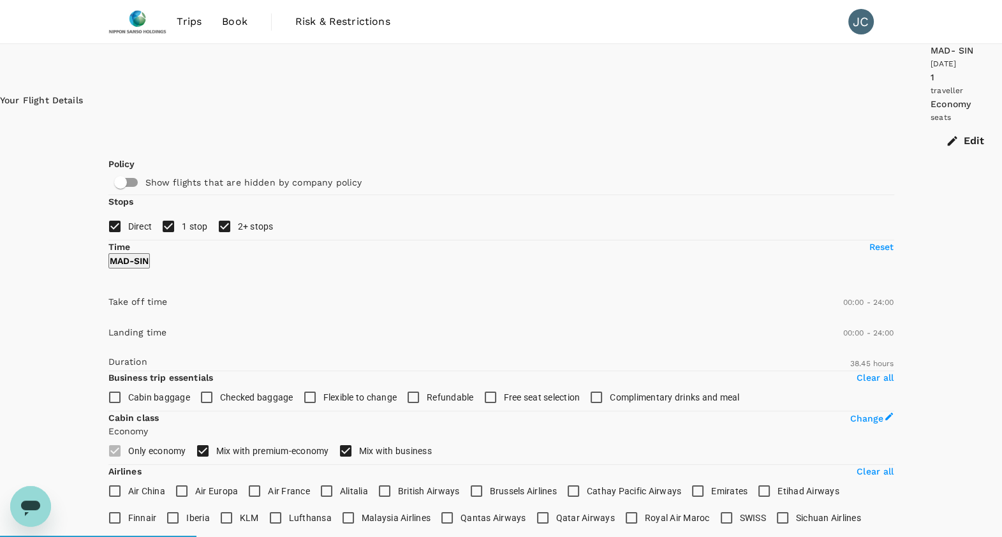
click at [473, 27] on div "Trips Book Risk & Restrictions JC" at bounding box center [501, 21] width 786 height 43
click at [931, 67] on div "[DATE]" at bounding box center [966, 64] width 71 height 13
click at [931, 70] on div "[DATE]" at bounding box center [966, 64] width 71 height 13
click at [931, 124] on button "Edit" at bounding box center [966, 140] width 71 height 33
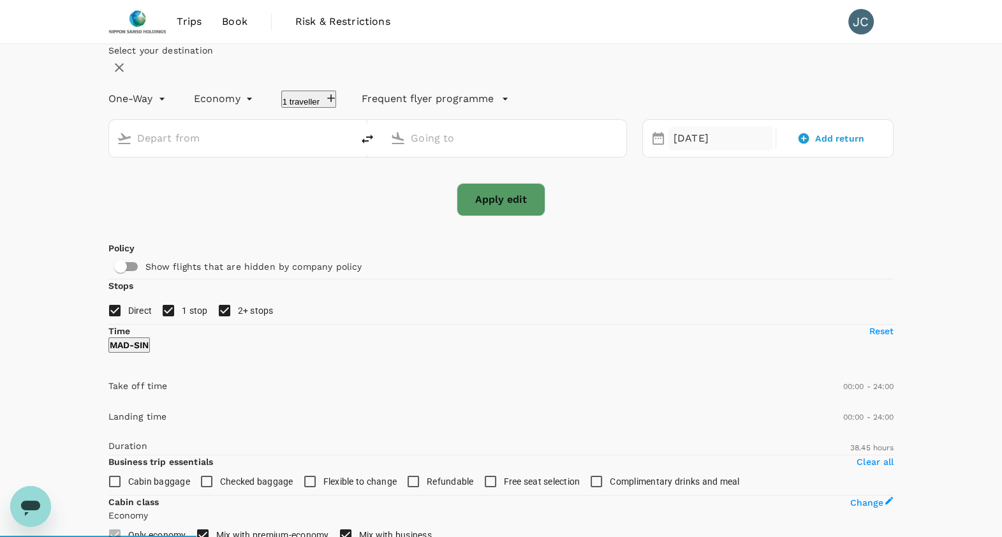
type input "[GEOGRAPHIC_DATA]–[PERSON_NAME] (MAD)"
type input "Singapore Changi (SIN)"
click at [677, 151] on div "[DATE]" at bounding box center [721, 138] width 105 height 25
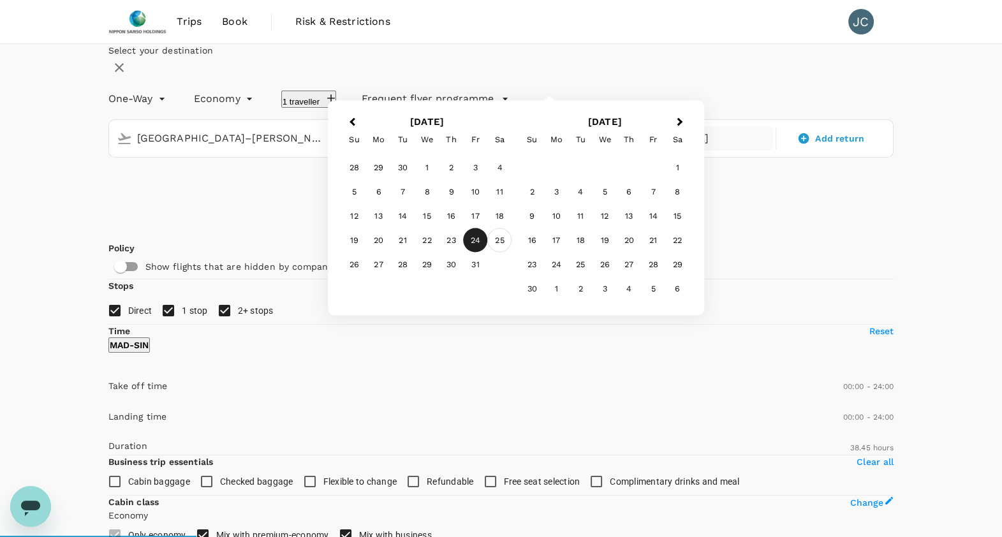
click at [512, 253] on div "25" at bounding box center [500, 240] width 24 height 24
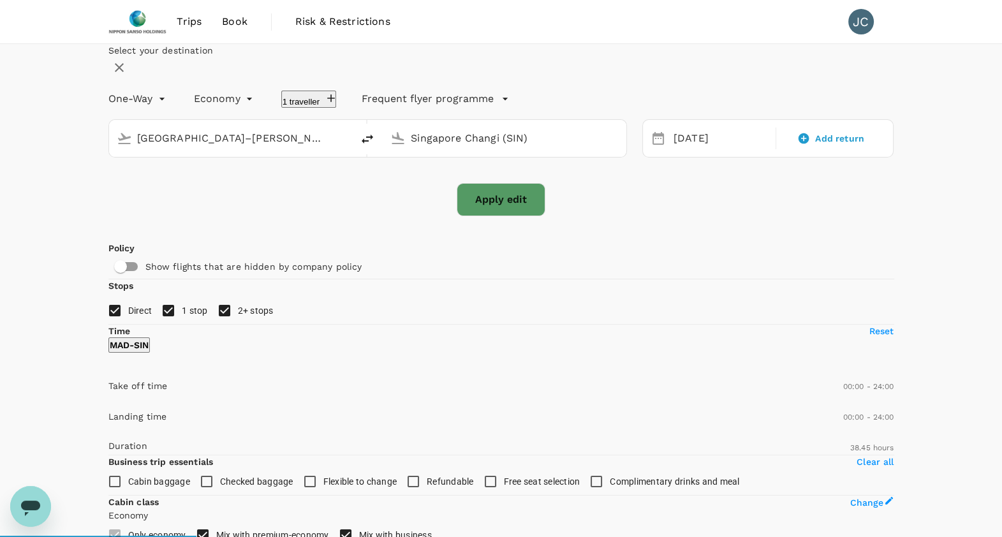
click at [537, 216] on button "Apply edit" at bounding box center [501, 199] width 89 height 33
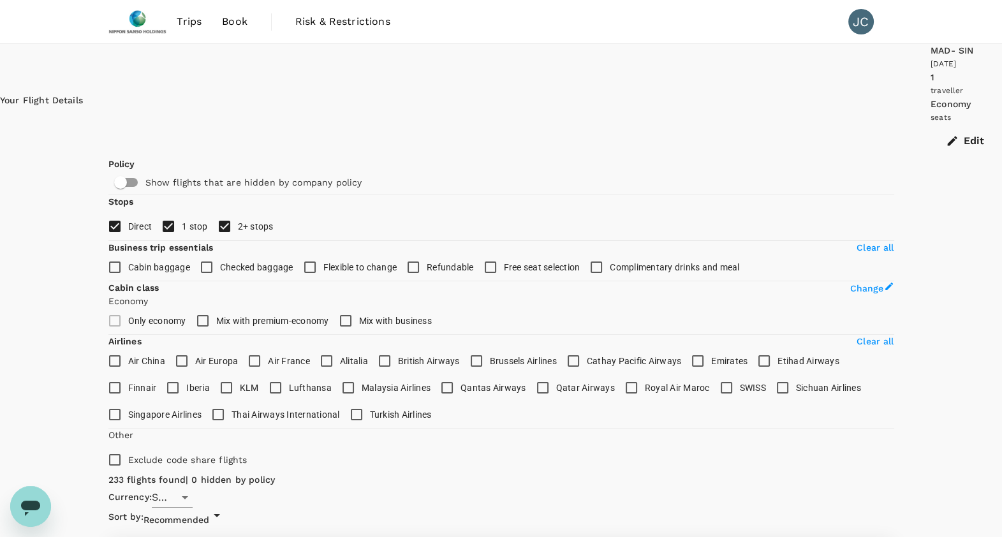
checkbox input "false"
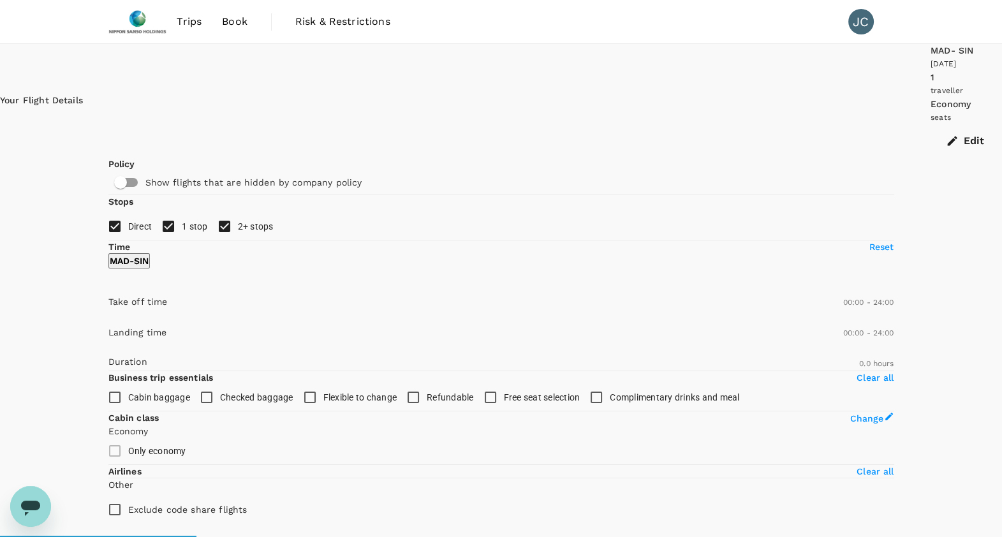
type input "1605"
checkbox input "true"
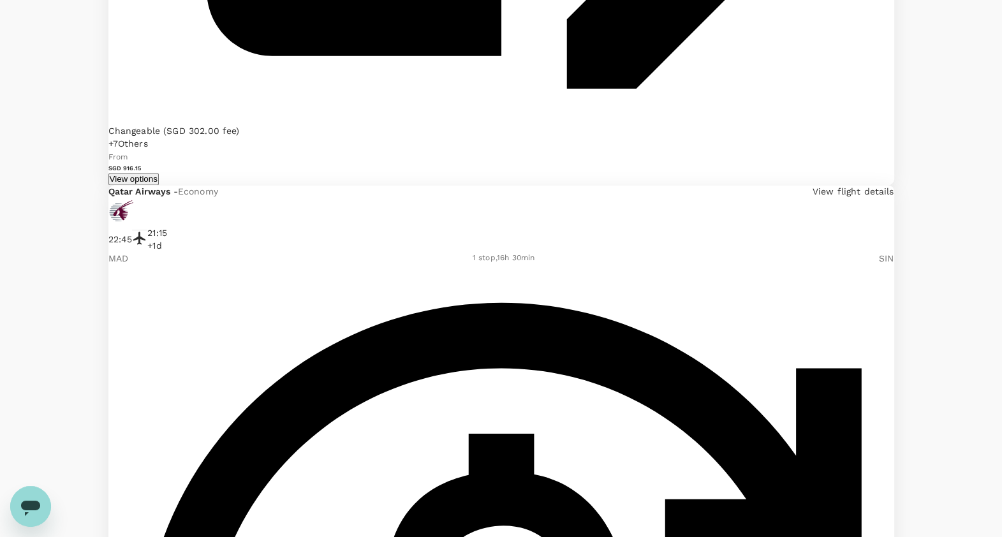
scroll to position [2312, 0]
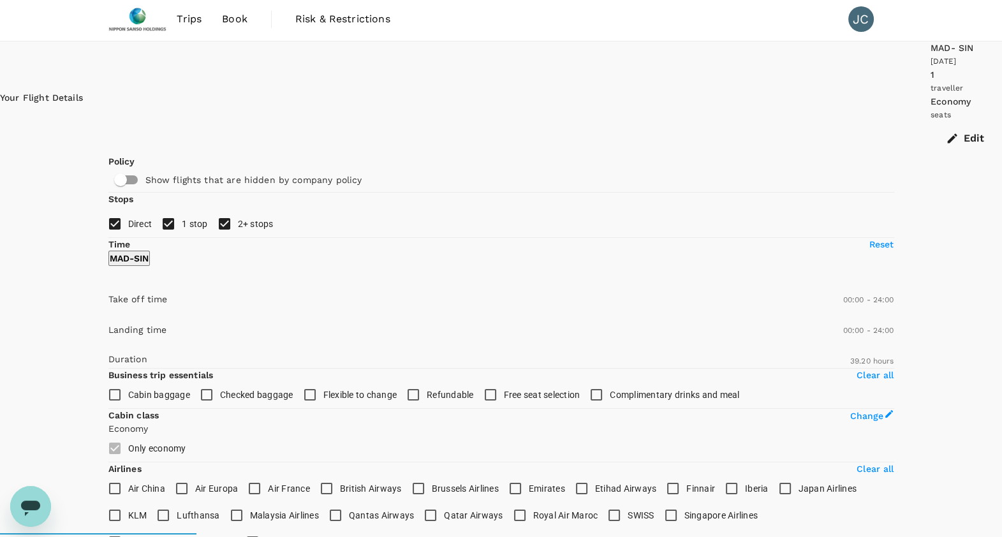
scroll to position [0, 0]
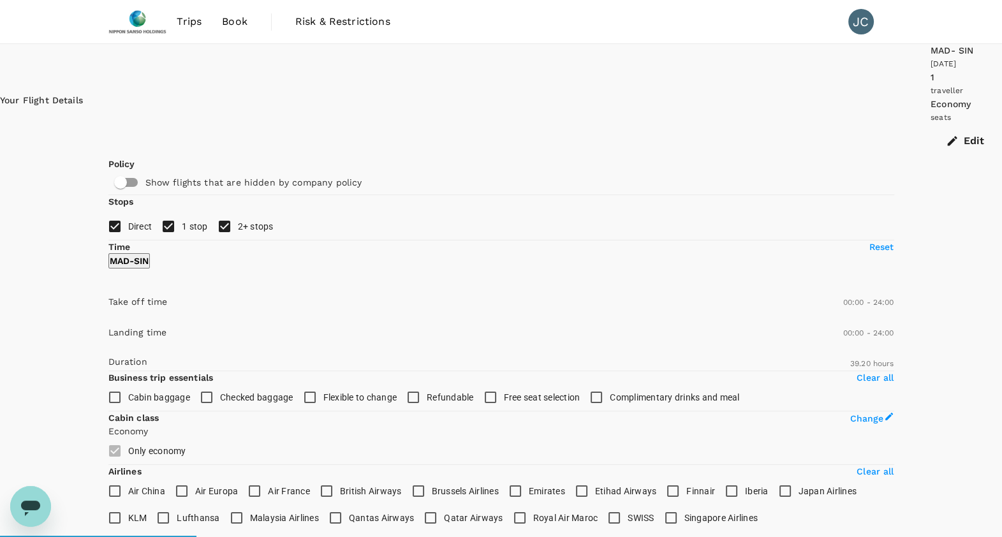
type input "2460"
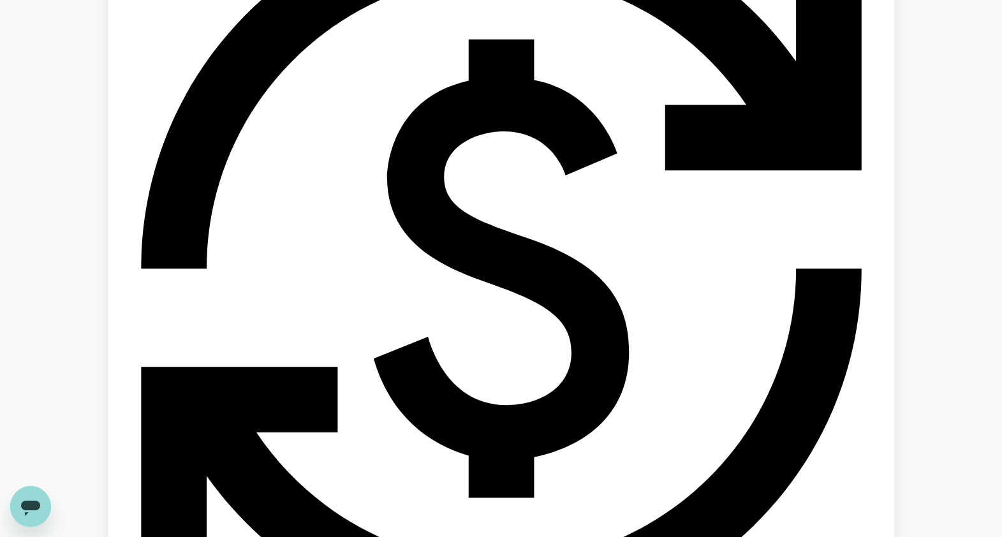
scroll to position [957, 0]
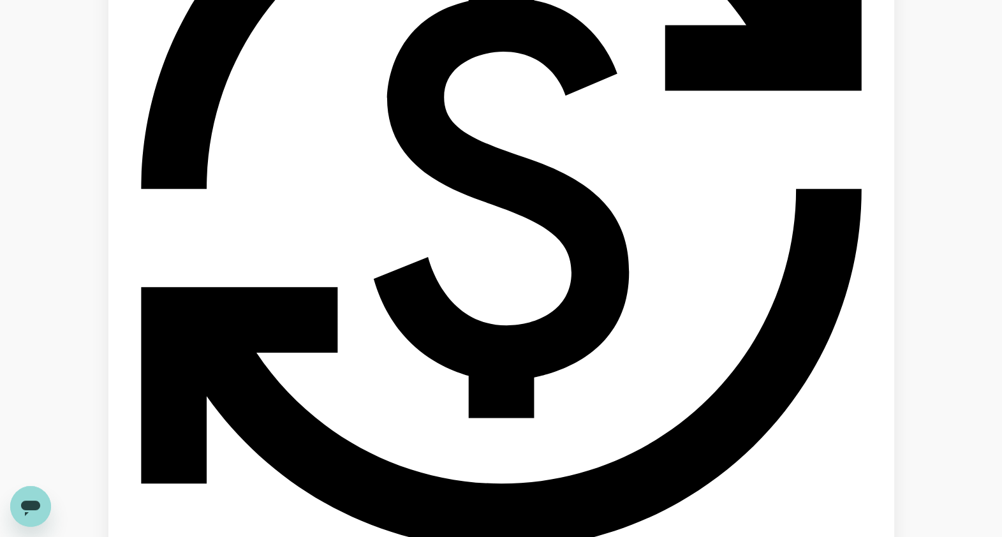
checkbox input "true"
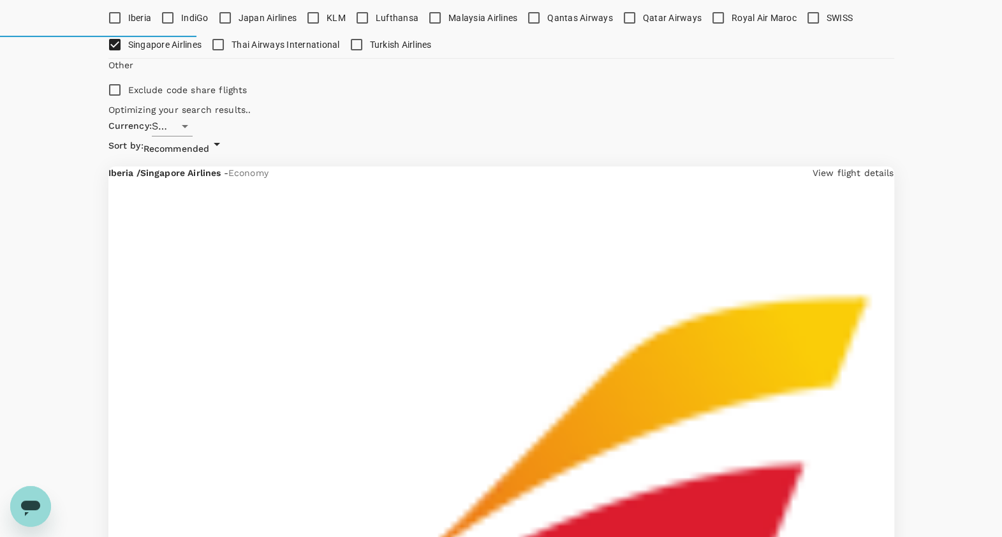
scroll to position [502, 0]
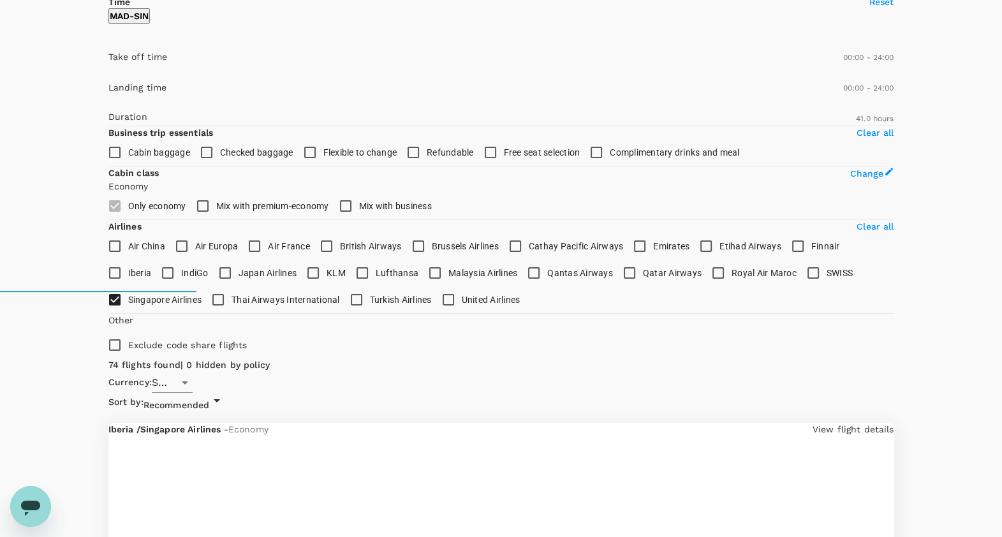
scroll to position [0, 0]
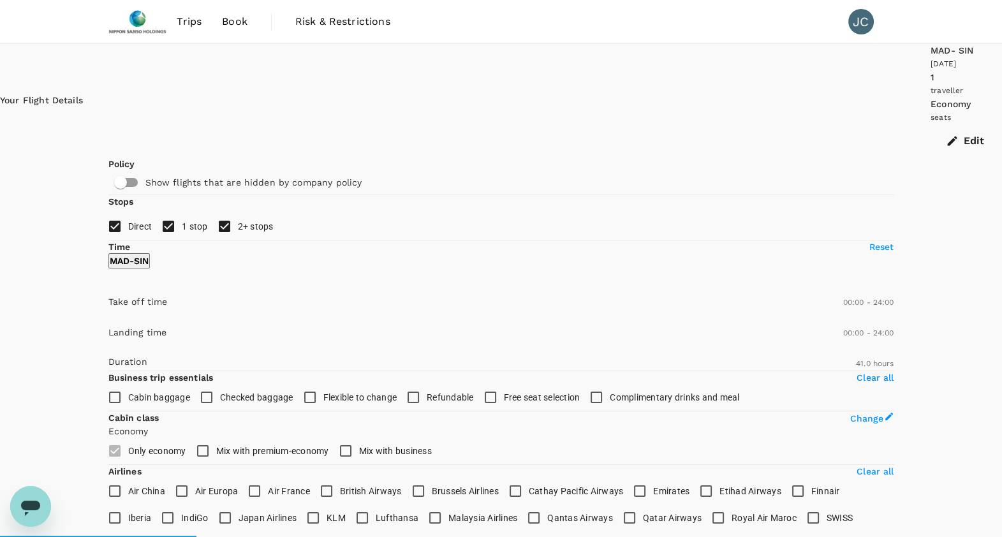
click at [931, 124] on button "Edit" at bounding box center [966, 140] width 71 height 33
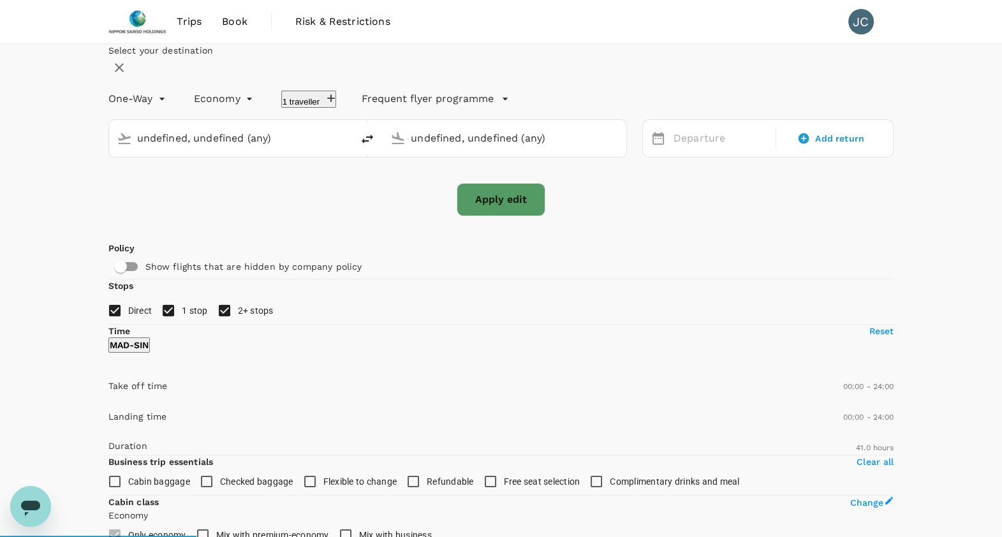
type input "[GEOGRAPHIC_DATA]–[PERSON_NAME] (MAD)"
type input "Singapore Changi (SIN)"
type input "[GEOGRAPHIC_DATA]–[PERSON_NAME] (MAD)"
type input "Singapore Changi (SIN)"
click at [319, 148] on input "[GEOGRAPHIC_DATA]–[PERSON_NAME] (MAD)" at bounding box center [231, 138] width 189 height 20
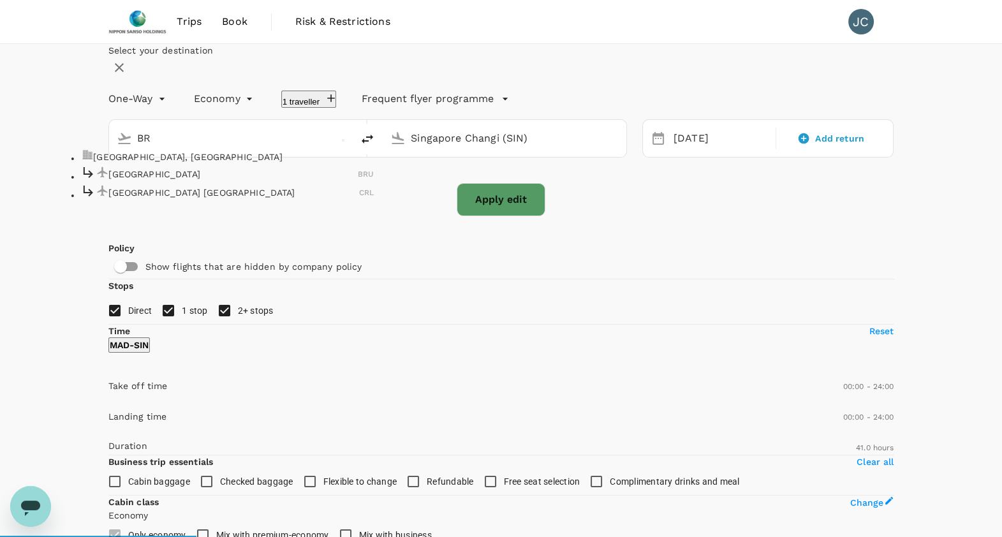
type input "B"
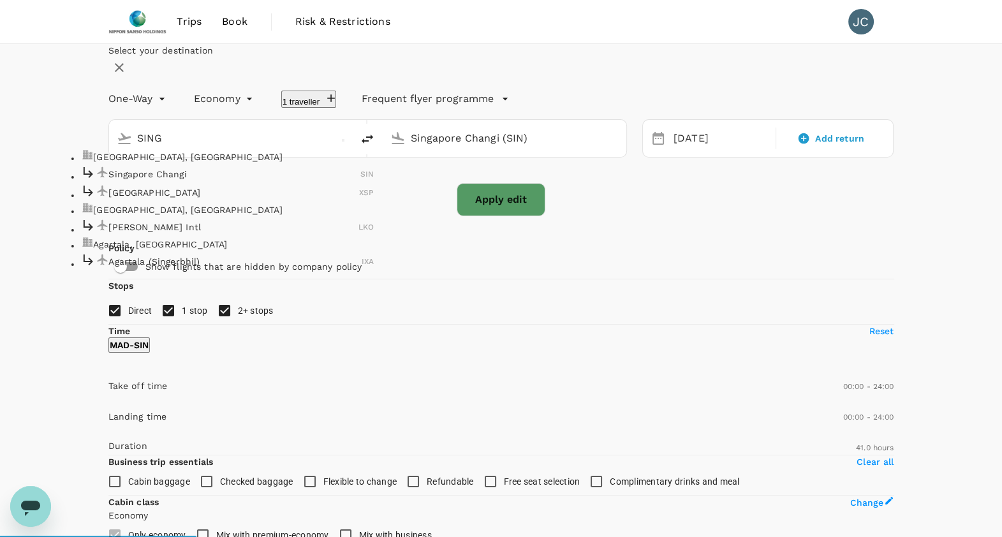
click at [269, 181] on p "Singapore Changi" at bounding box center [234, 174] width 252 height 13
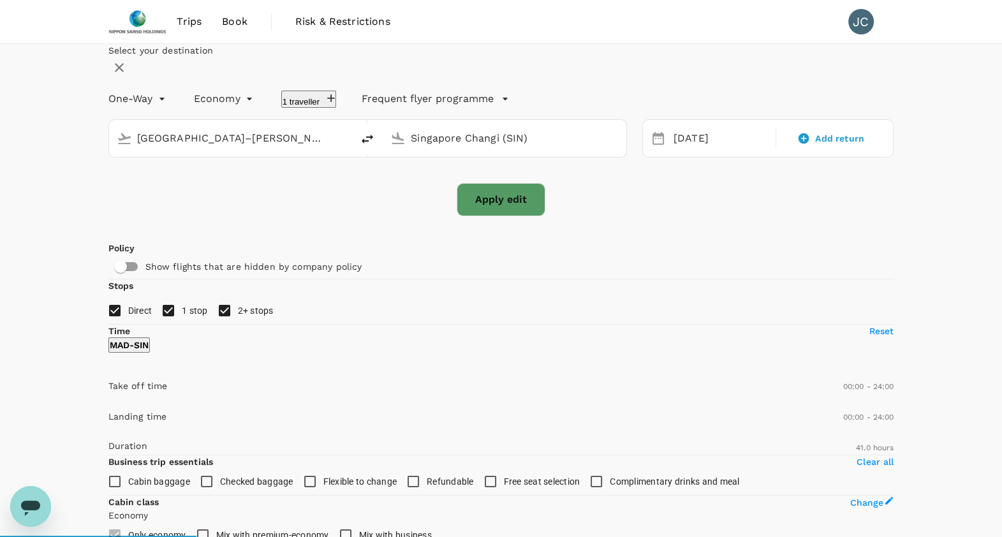
type input "Singapore Changi (SIN)"
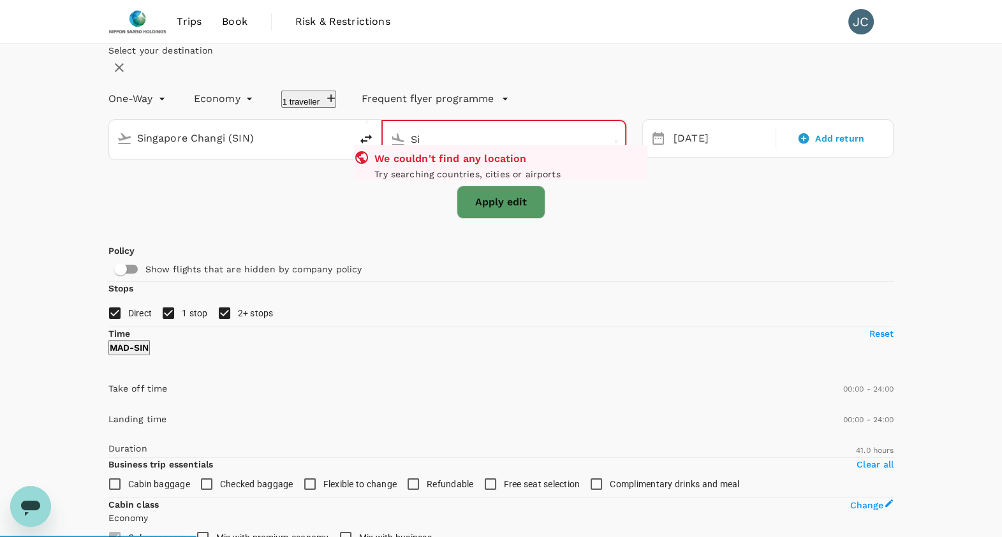
type input "S"
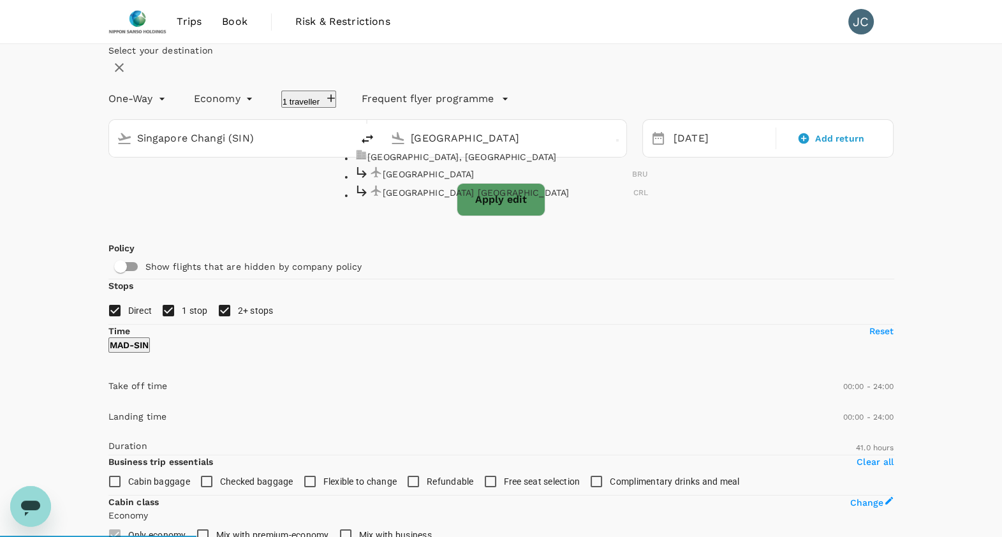
click at [528, 181] on p "[GEOGRAPHIC_DATA]" at bounding box center [507, 174] width 249 height 13
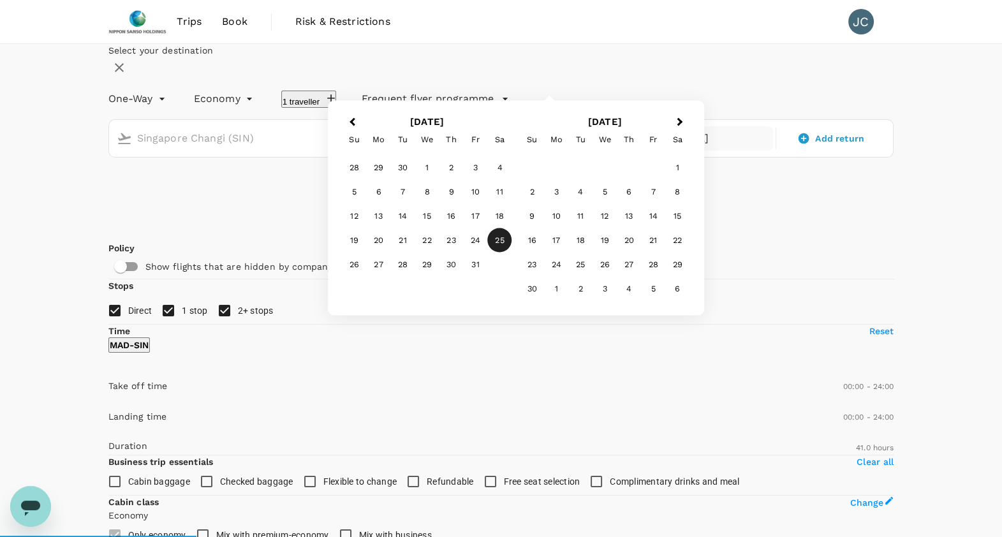
type input "[GEOGRAPHIC_DATA] (BRU)"
click at [660, 153] on div "[DATE] Previous Month Next Month [DATE] Su Mo Tu We Th Fr Sa 28 29 30 1 2 3 4 5…" at bounding box center [760, 131] width 267 height 54
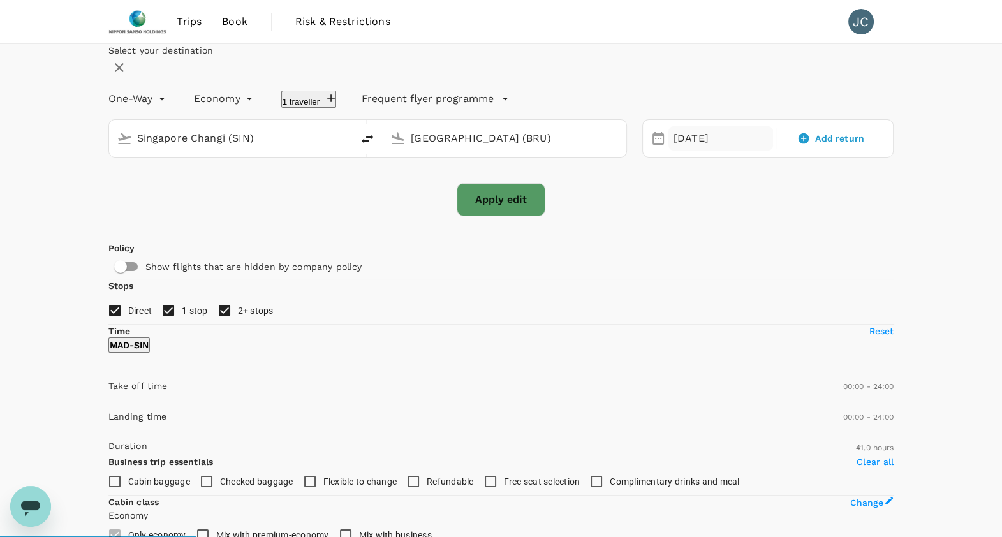
click at [674, 151] on div "[DATE]" at bounding box center [721, 138] width 105 height 25
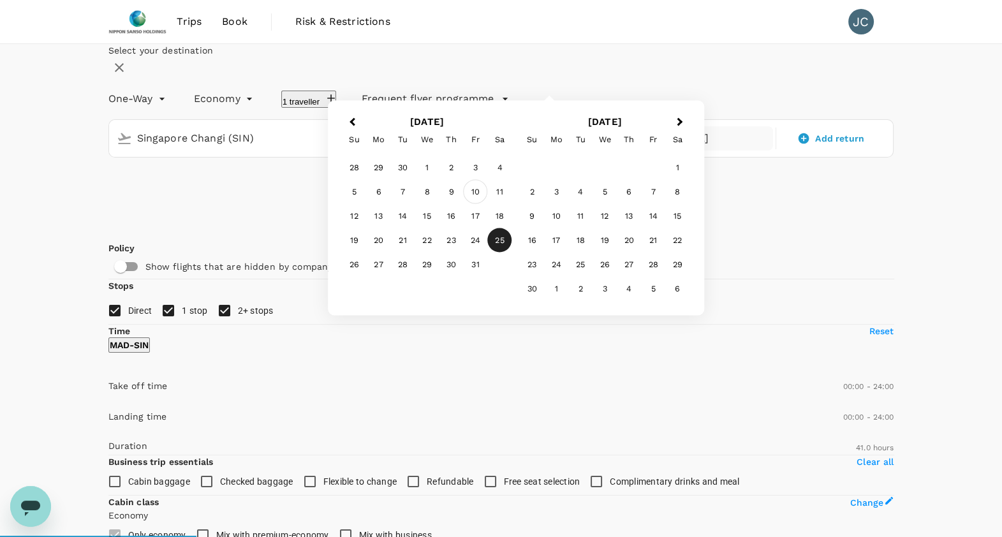
click at [488, 204] on div "10" at bounding box center [476, 192] width 24 height 24
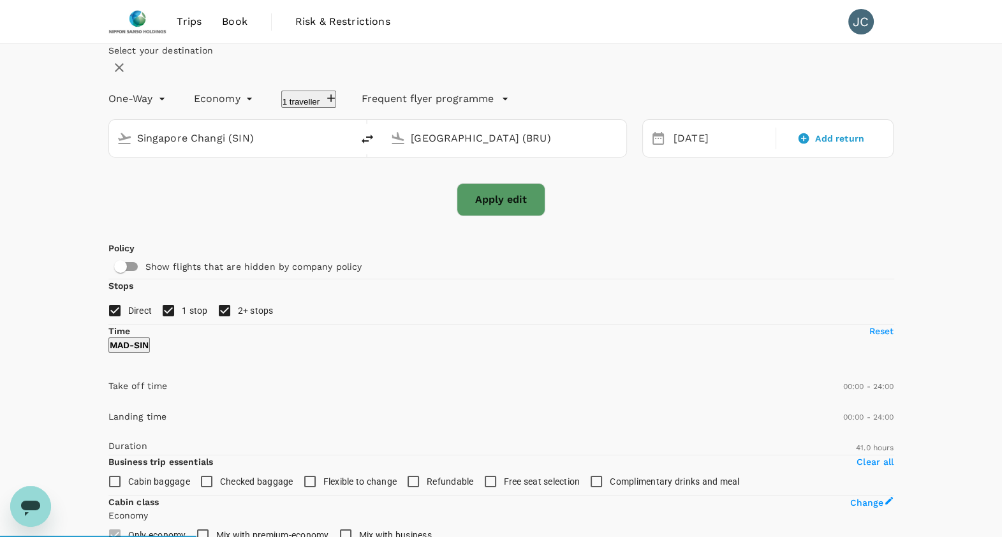
click at [482, 216] on button "Apply edit" at bounding box center [501, 199] width 89 height 33
checkbox input "false"
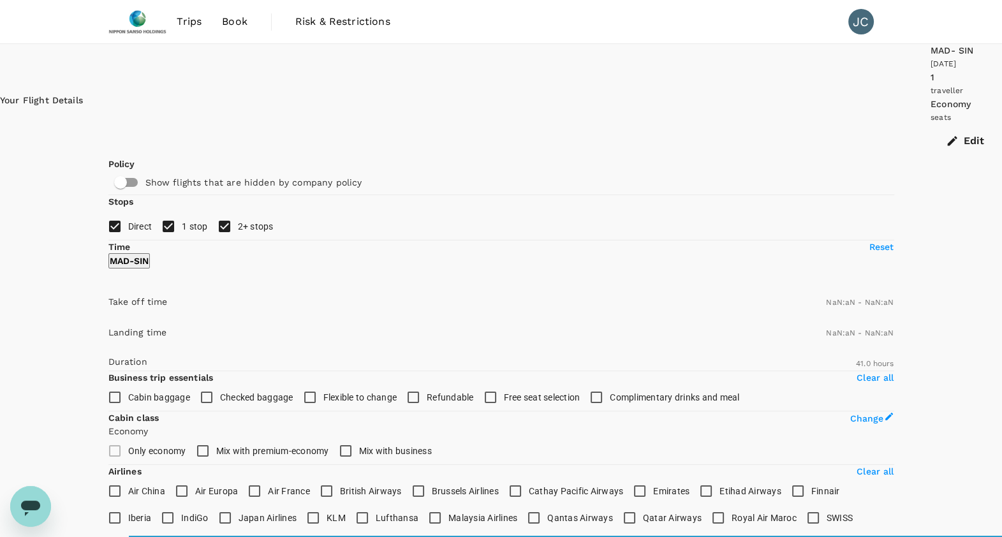
checkbox input "false"
type input "1440"
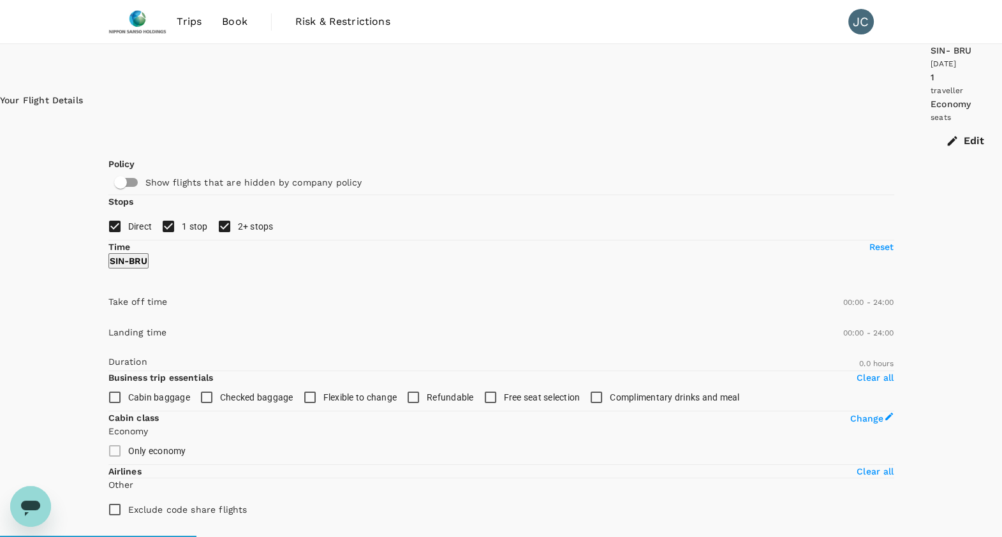
type input "1240"
checkbox input "true"
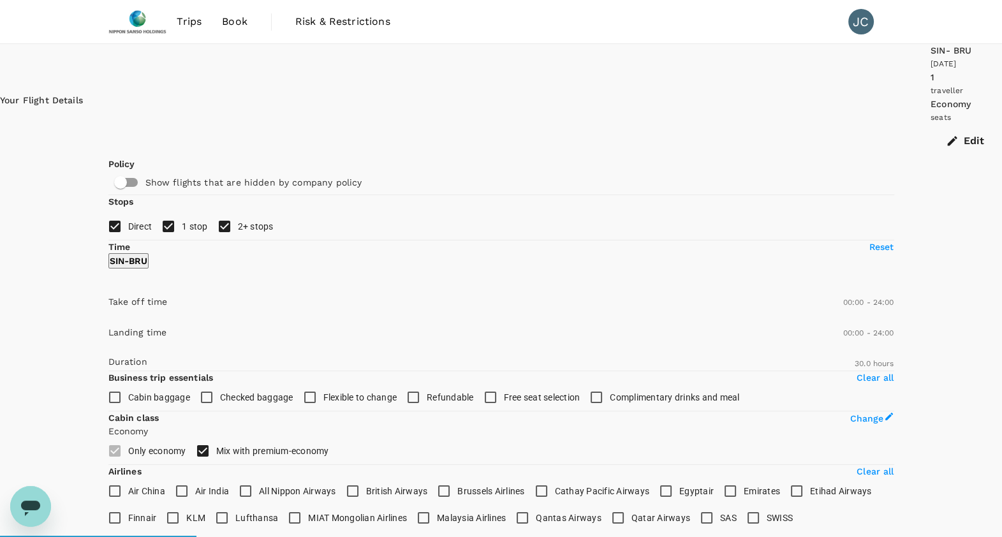
type input "1800"
checkbox input "false"
type input "2665"
checkbox input "false"
checkbox input "true"
